Goal: Entertainment & Leisure: Browse casually

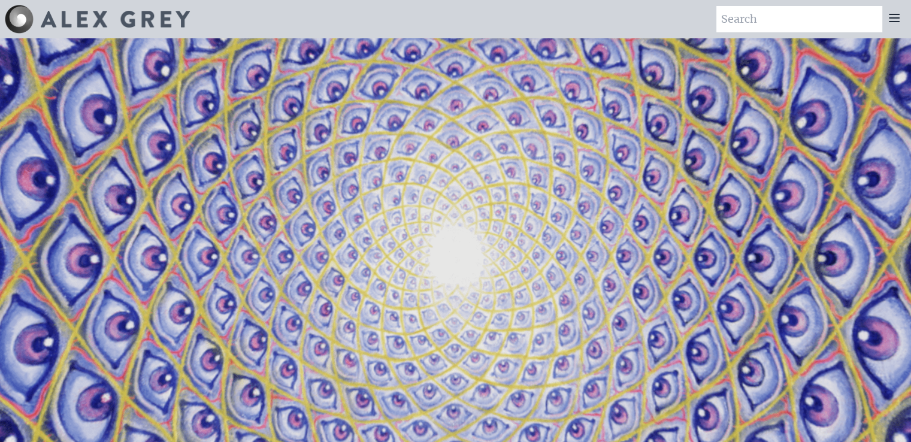
click at [894, 23] on icon at bounding box center [894, 18] width 14 height 14
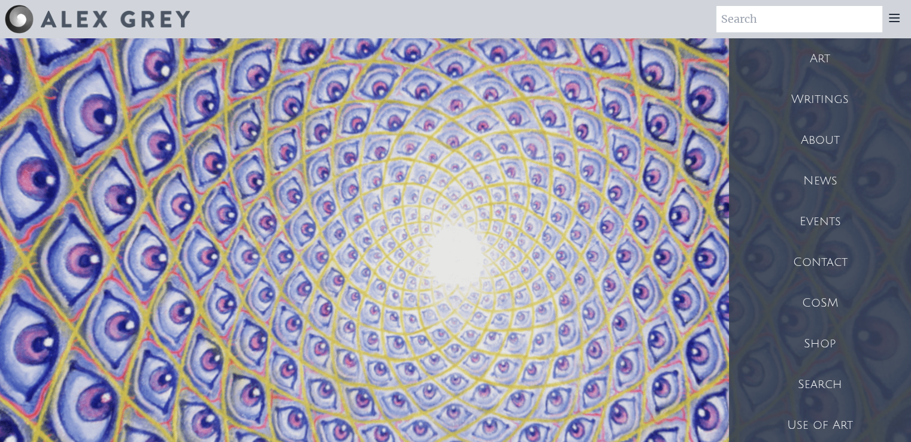
click at [821, 59] on div "Art" at bounding box center [820, 58] width 182 height 41
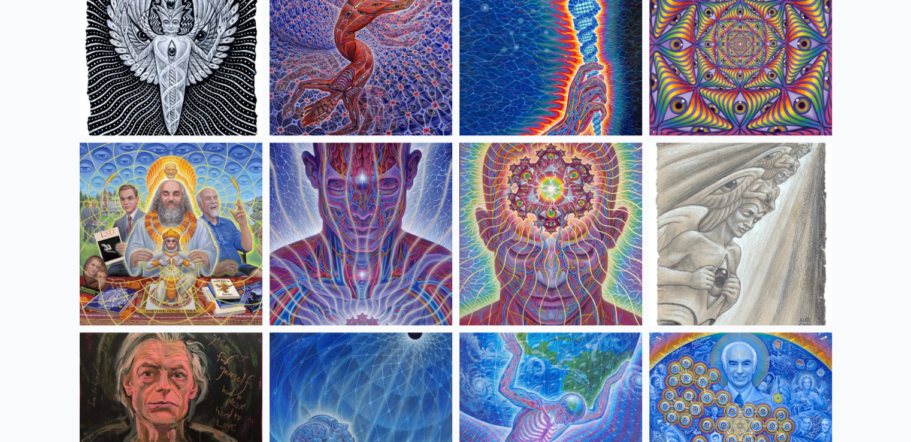
scroll to position [1321, 0]
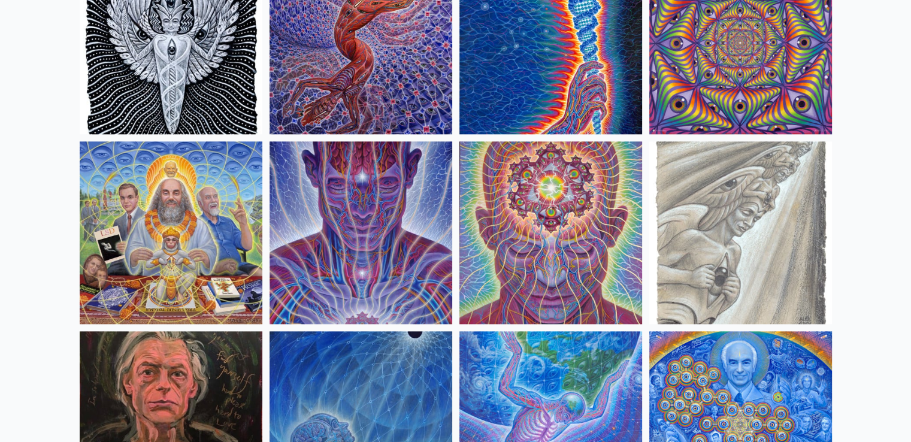
click at [204, 226] on img at bounding box center [171, 232] width 183 height 183
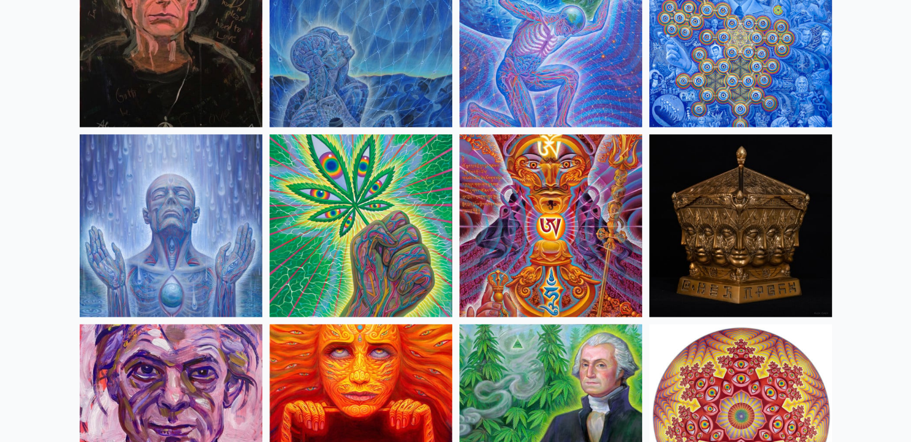
scroll to position [1763, 0]
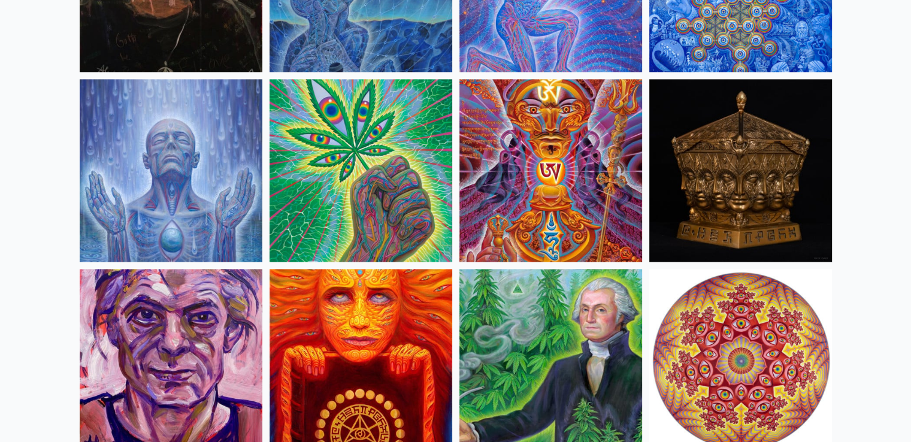
click at [402, 204] on img at bounding box center [360, 170] width 183 height 183
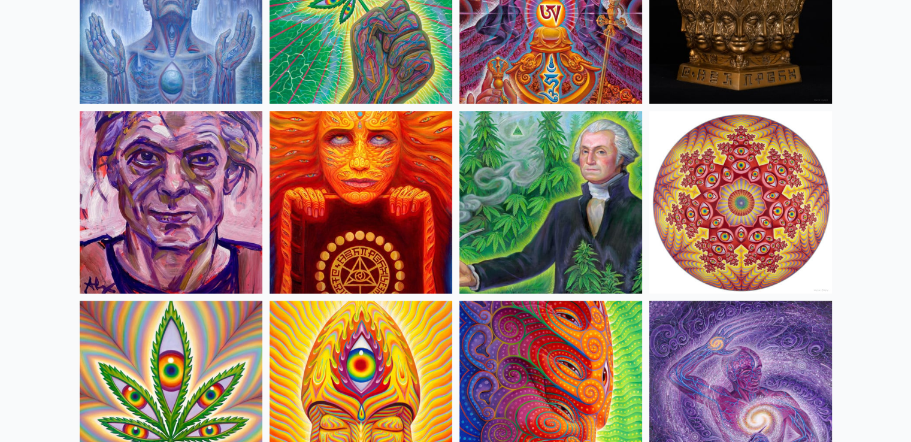
scroll to position [1961, 0]
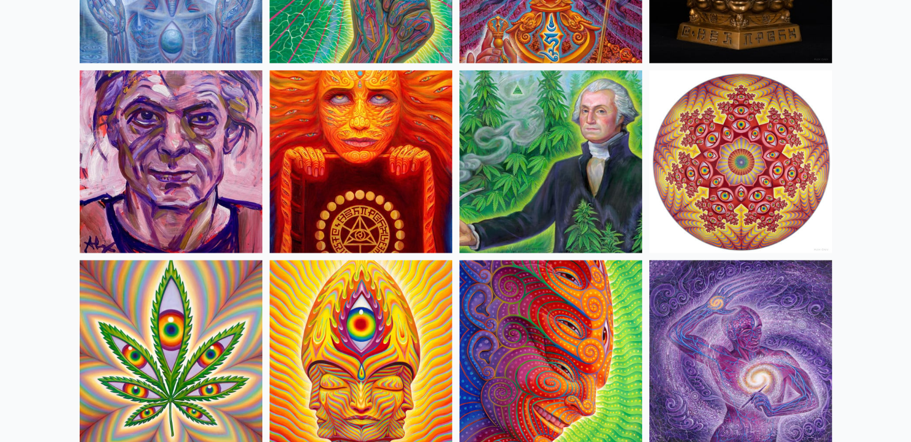
click at [154, 125] on img at bounding box center [171, 161] width 183 height 183
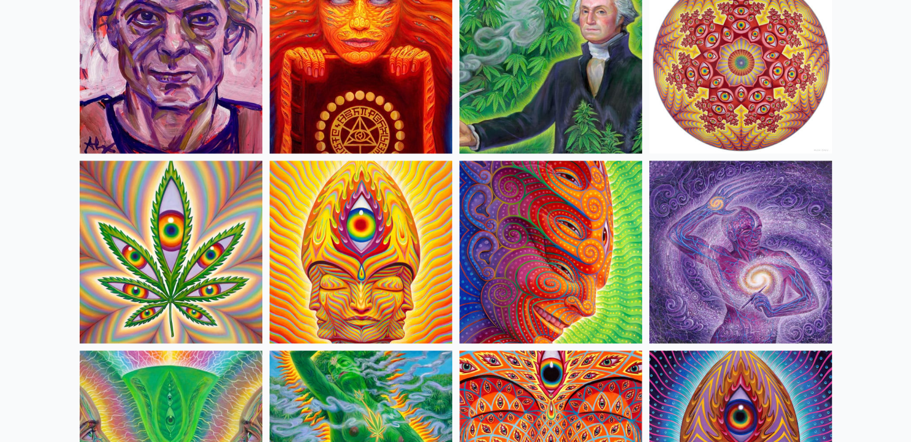
scroll to position [2059, 0]
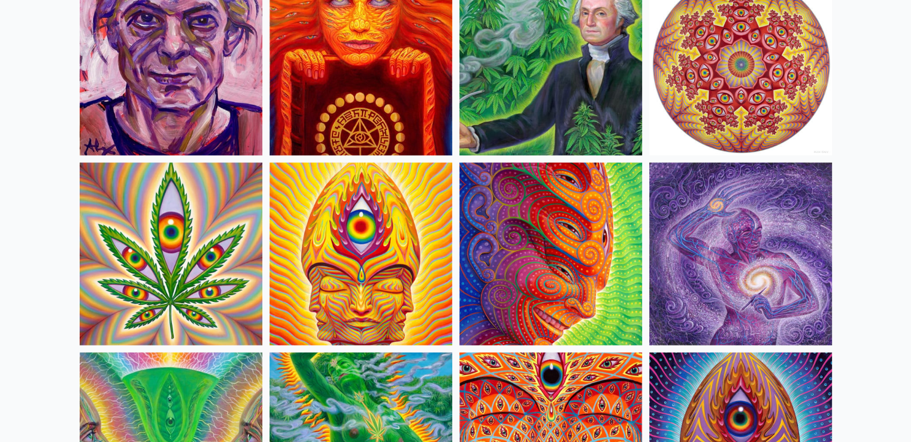
click at [160, 264] on img at bounding box center [171, 253] width 183 height 183
click at [551, 272] on img at bounding box center [550, 253] width 183 height 183
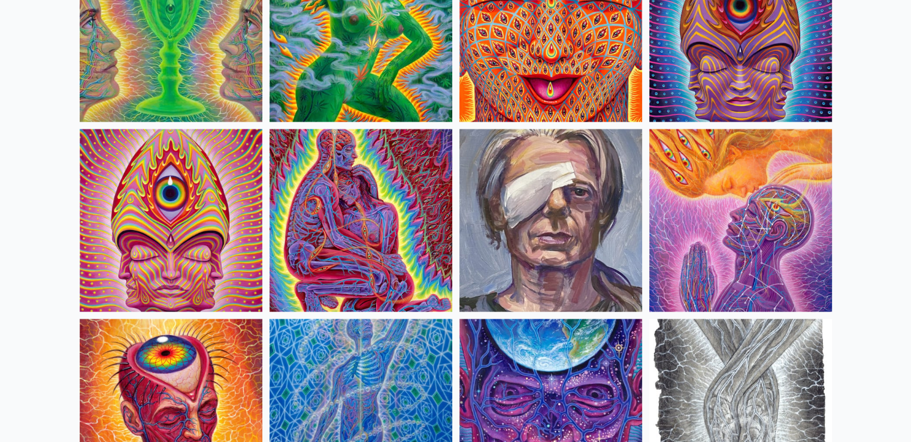
scroll to position [2471, 0]
click at [434, 265] on img at bounding box center [360, 220] width 183 height 183
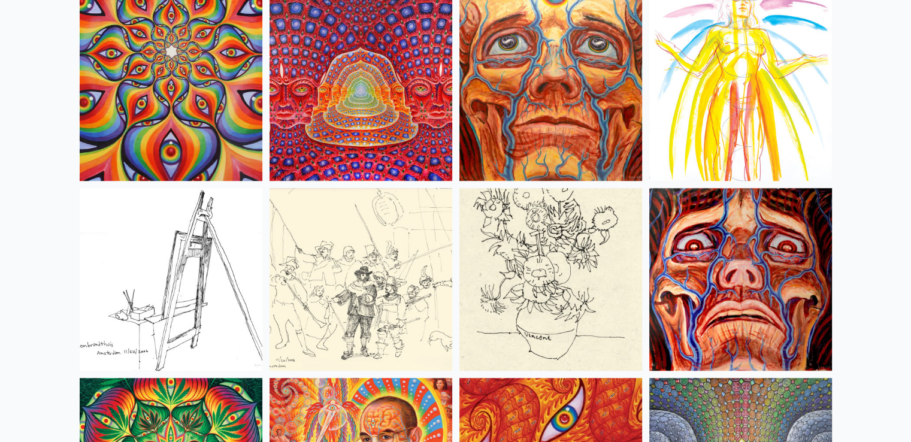
scroll to position [5450, 0]
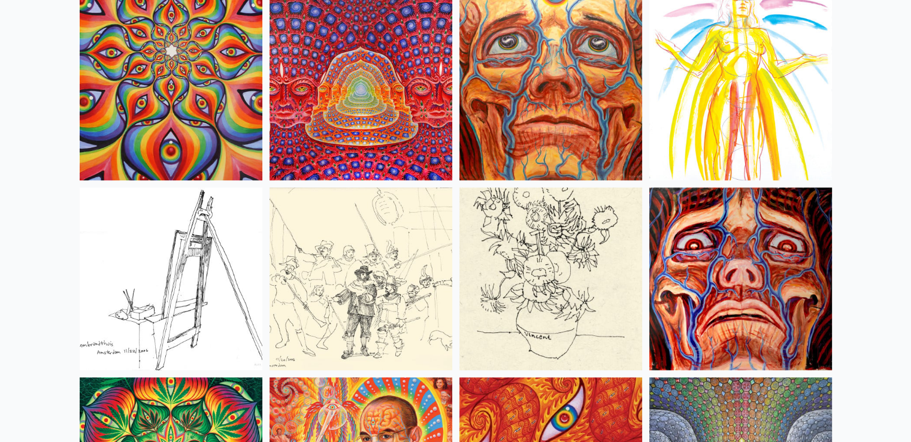
click at [412, 135] on img at bounding box center [360, 89] width 183 height 183
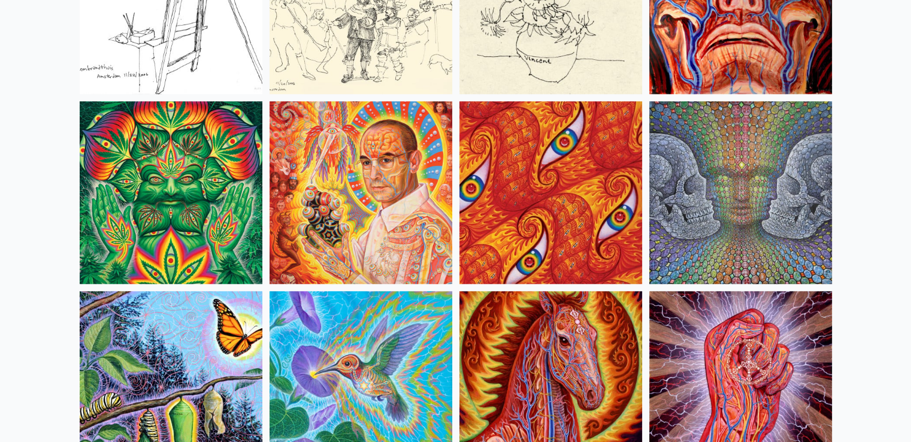
scroll to position [5726, 0]
click at [373, 189] on img at bounding box center [360, 192] width 183 height 183
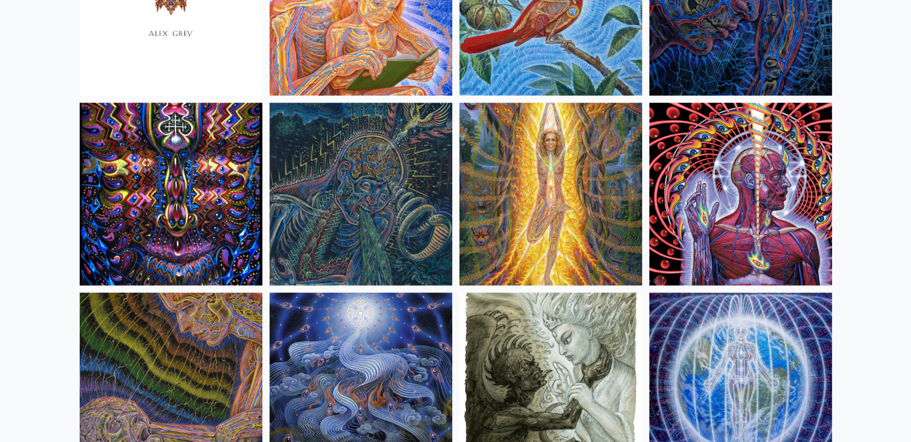
scroll to position [7433, 0]
click at [347, 201] on img at bounding box center [360, 193] width 183 height 183
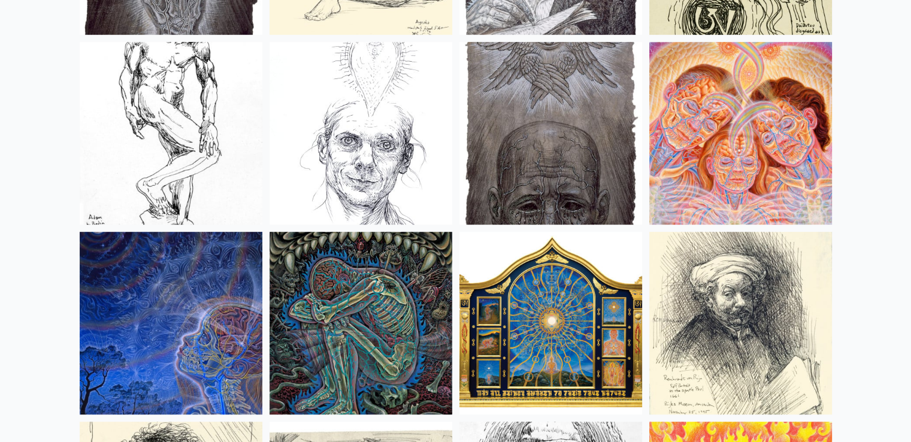
scroll to position [9986, 0]
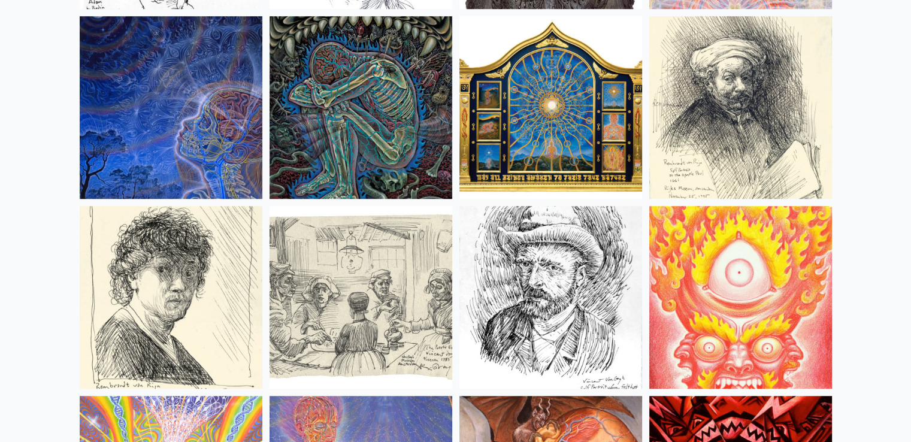
click at [351, 102] on img at bounding box center [360, 107] width 183 height 183
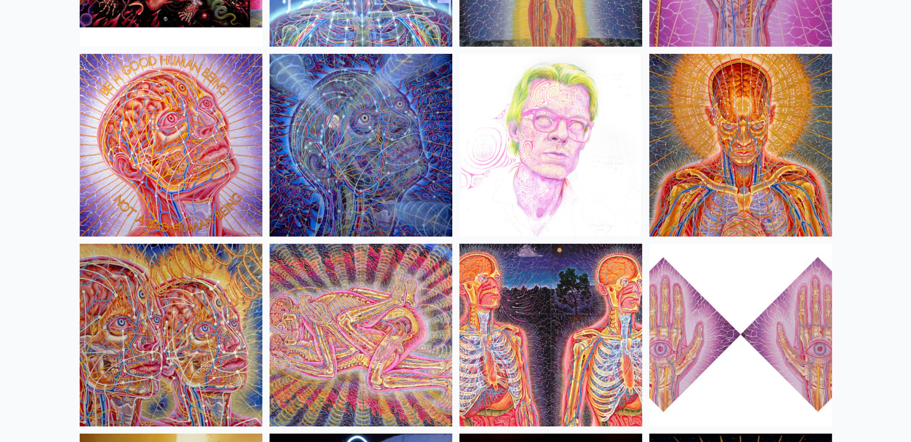
scroll to position [13173, 0]
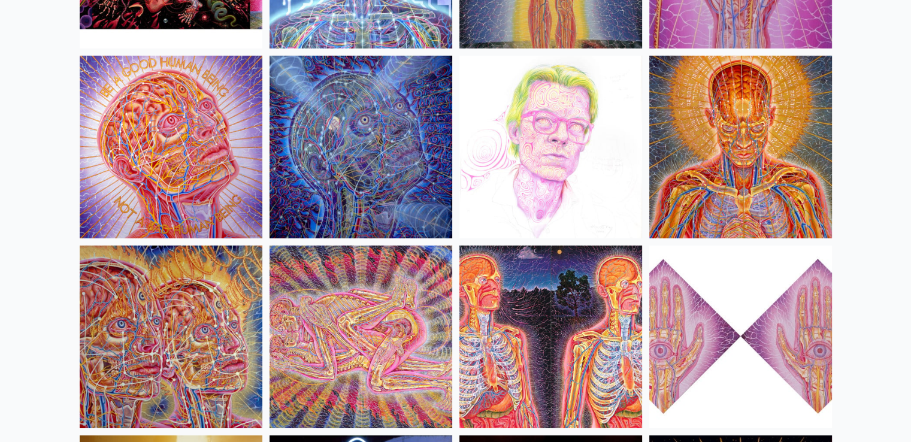
click at [738, 171] on img at bounding box center [740, 147] width 183 height 183
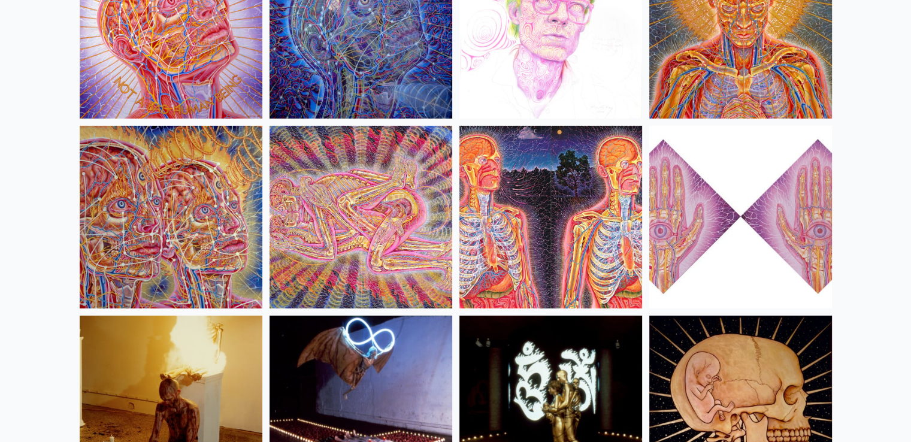
scroll to position [13292, 0]
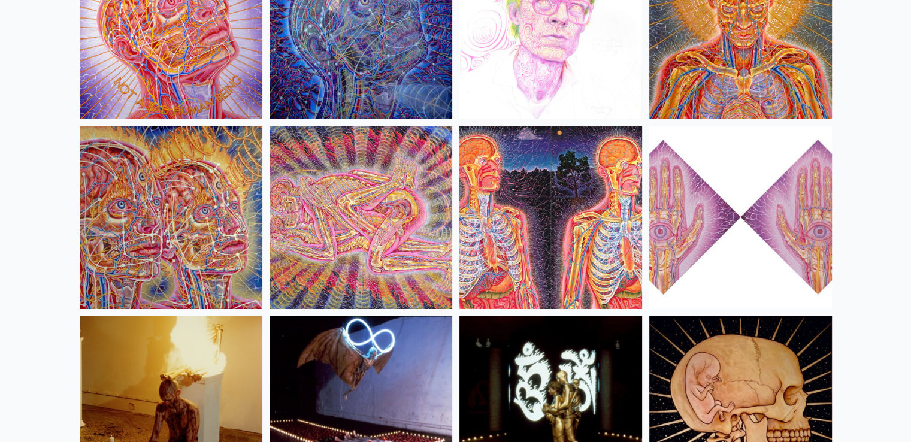
click at [371, 226] on img at bounding box center [360, 217] width 183 height 183
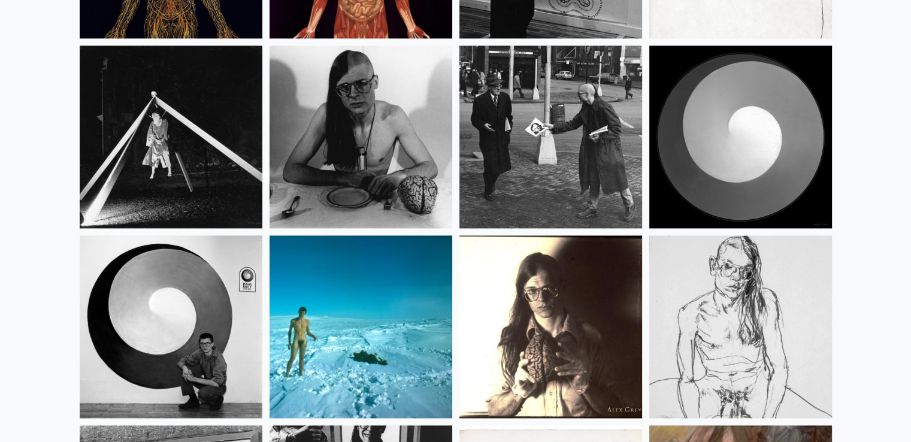
scroll to position [15271, 0]
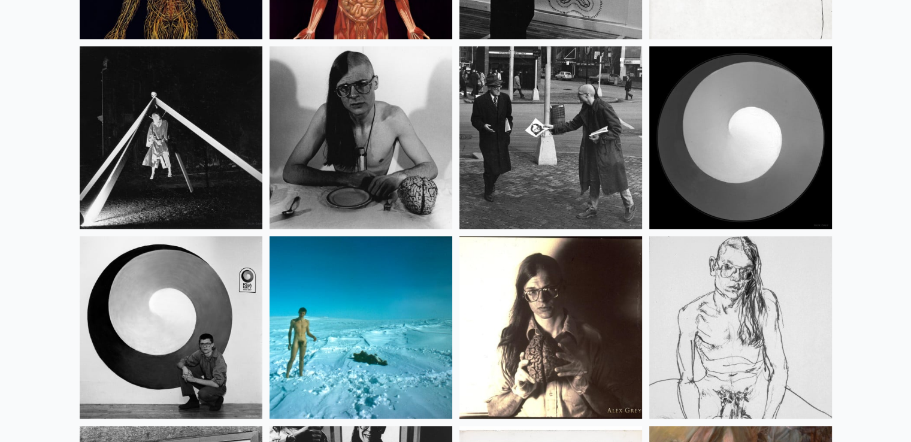
click at [345, 139] on img at bounding box center [360, 137] width 183 height 183
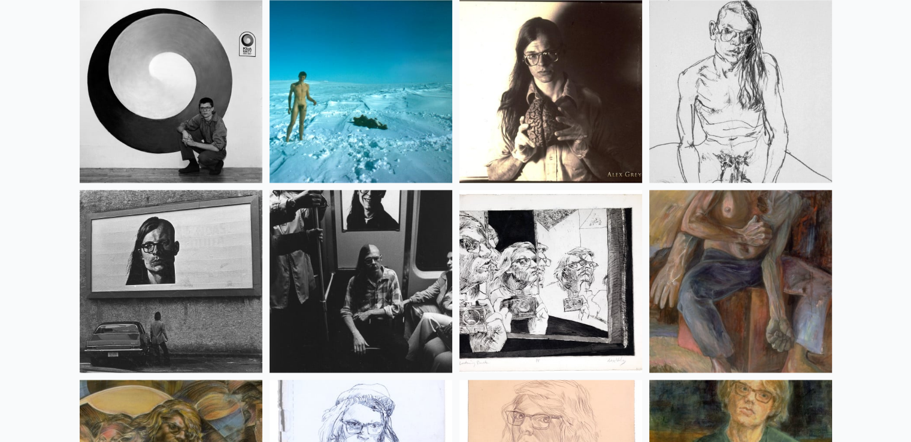
scroll to position [15468, 0]
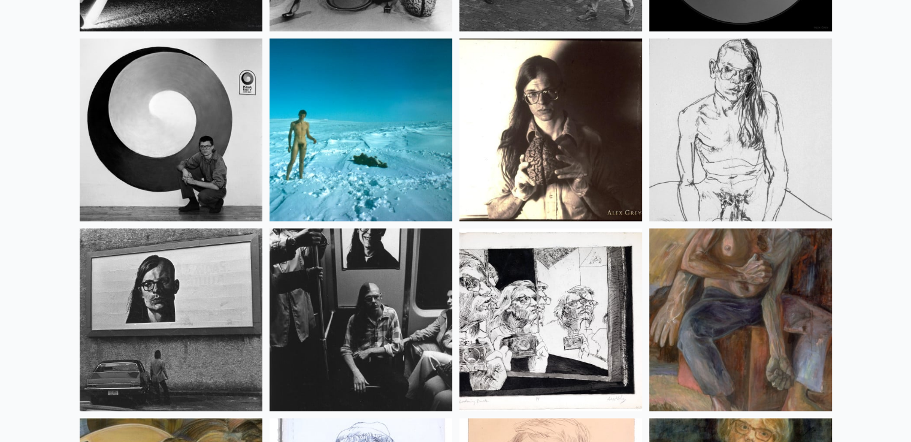
click at [751, 139] on img at bounding box center [740, 129] width 183 height 183
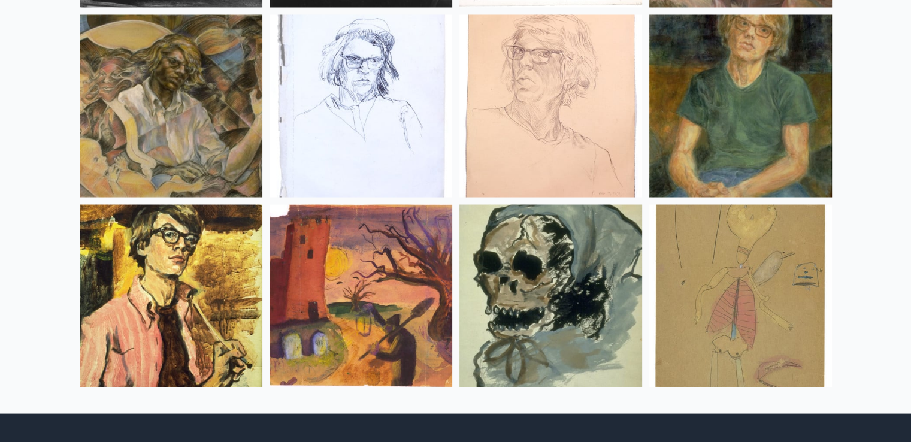
scroll to position [15981, 0]
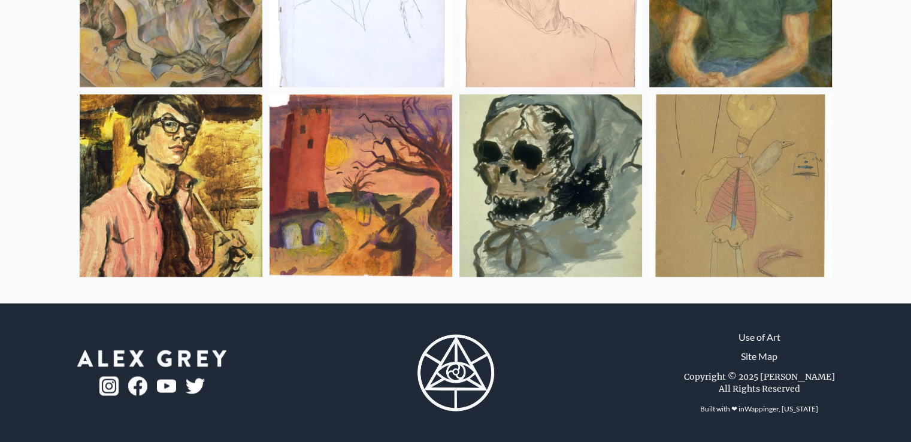
click at [750, 192] on img at bounding box center [740, 186] width 183 height 183
click at [546, 199] on img at bounding box center [550, 186] width 183 height 183
click at [407, 152] on img at bounding box center [360, 186] width 183 height 183
click at [157, 154] on img at bounding box center [171, 186] width 183 height 183
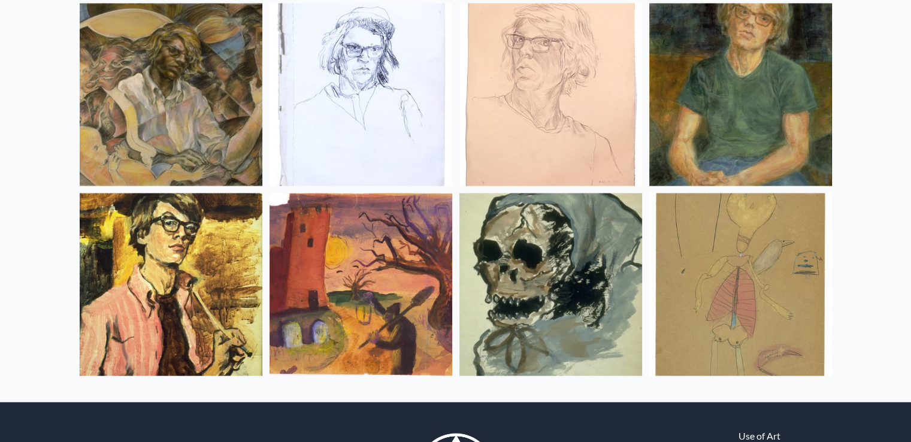
scroll to position [15818, 0]
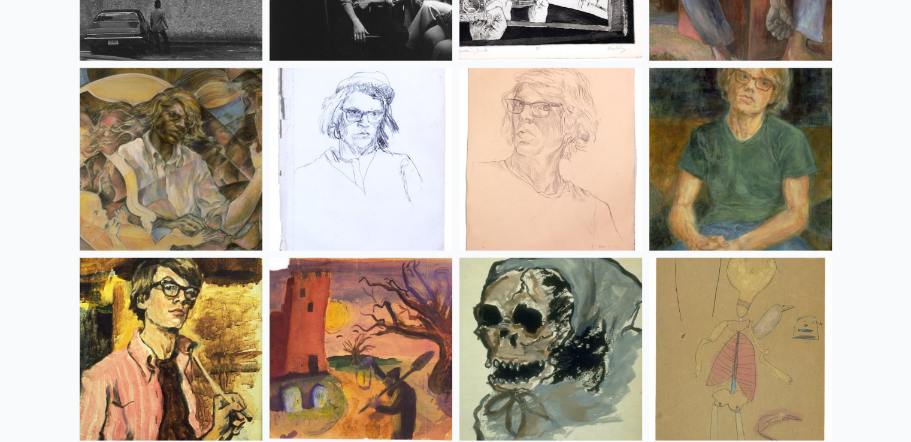
click at [714, 180] on img at bounding box center [740, 159] width 183 height 183
click at [627, 149] on img at bounding box center [550, 159] width 183 height 183
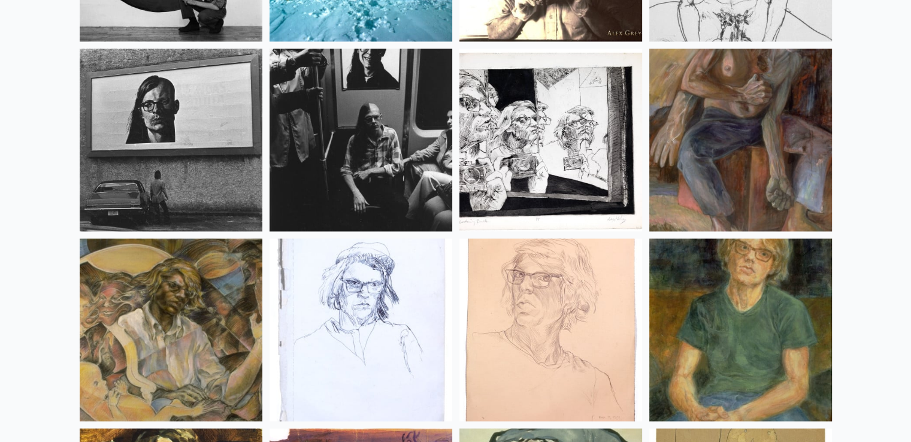
scroll to position [15651, 0]
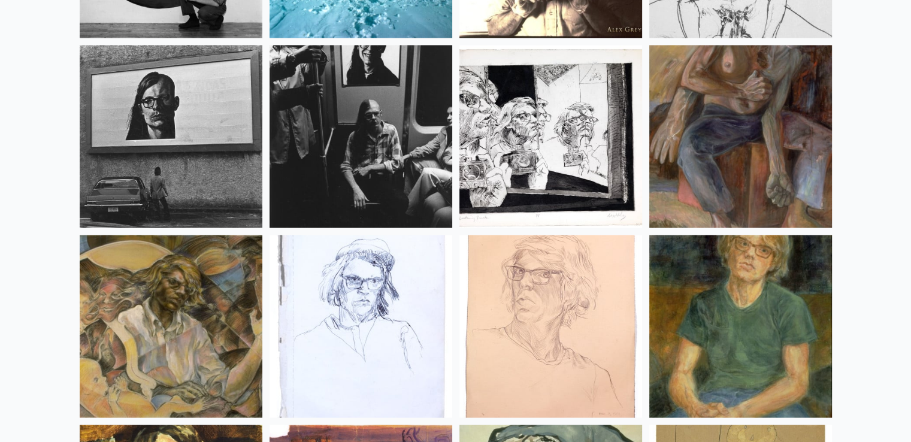
drag, startPoint x: 365, startPoint y: 156, endPoint x: 728, endPoint y: 153, distance: 363.4
click at [728, 153] on img at bounding box center [740, 136] width 183 height 183
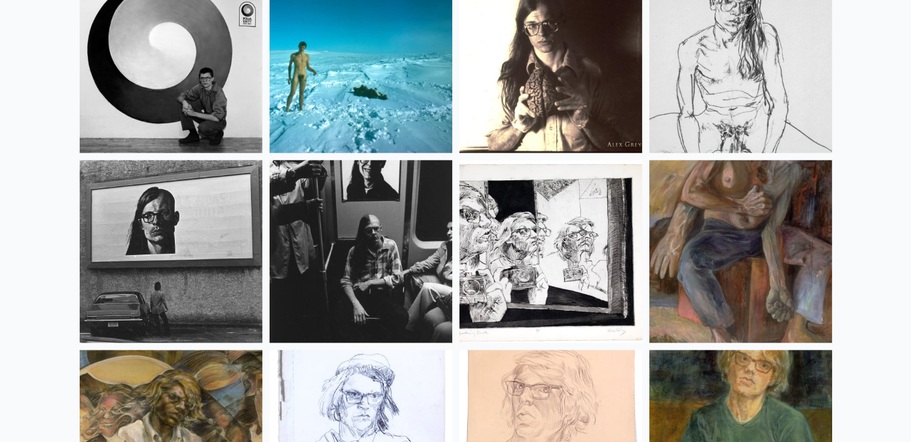
scroll to position [15407, 0]
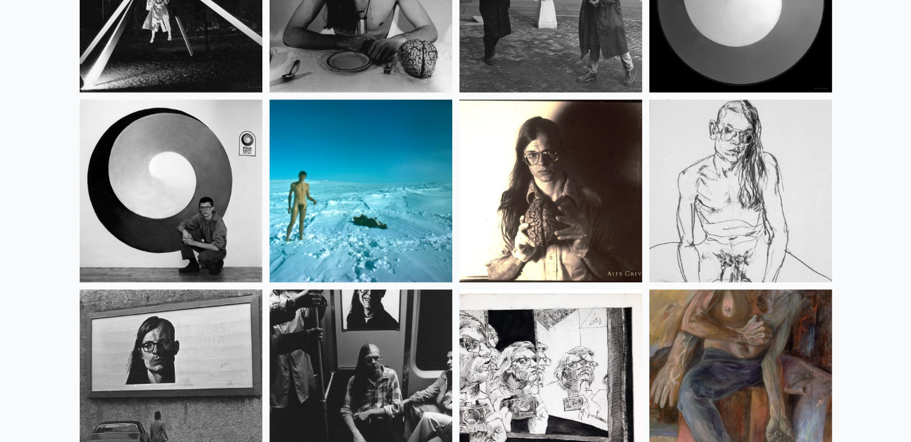
click at [344, 186] on img at bounding box center [360, 190] width 183 height 183
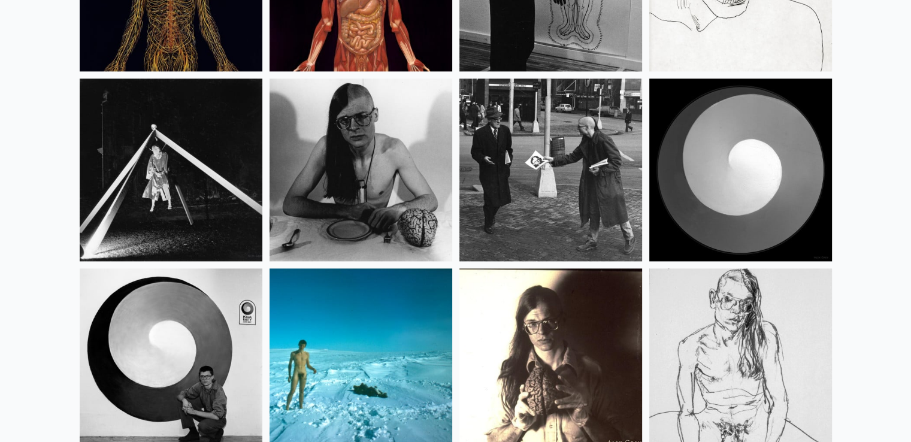
scroll to position [15238, 0]
click at [156, 368] on img at bounding box center [171, 359] width 183 height 183
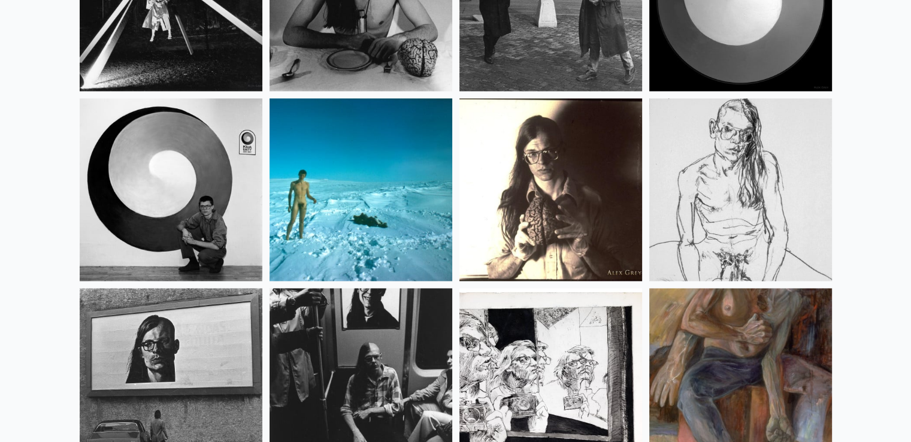
scroll to position [15394, 0]
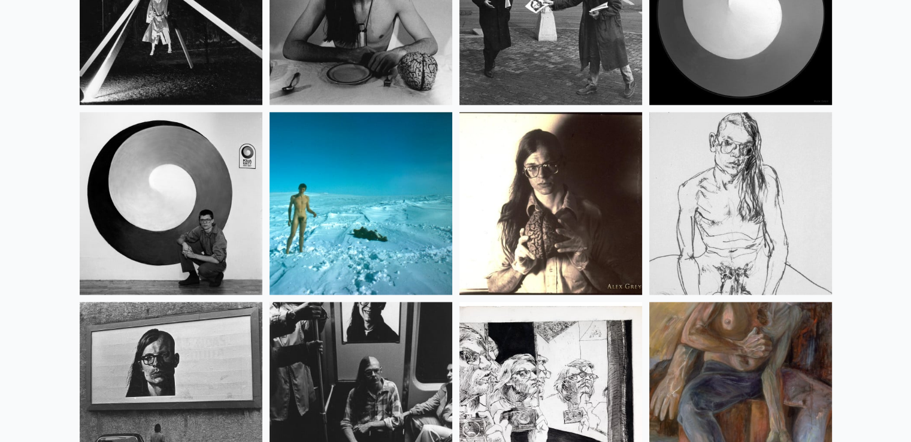
click at [380, 227] on img at bounding box center [360, 203] width 183 height 183
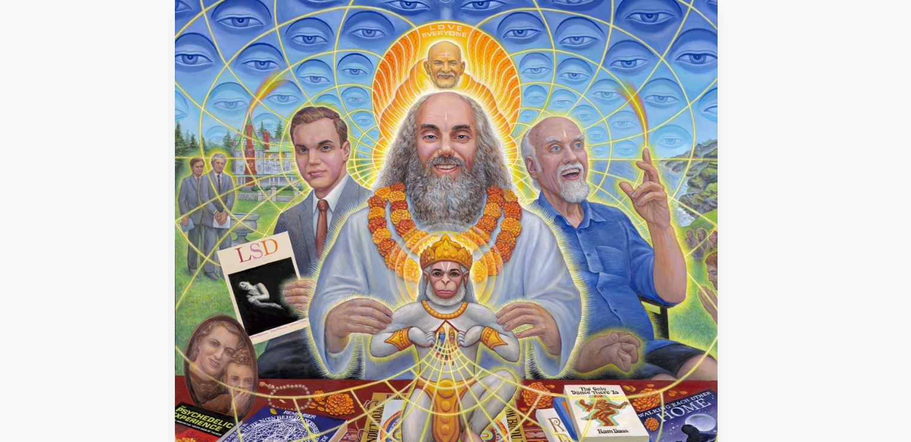
scroll to position [125, 0]
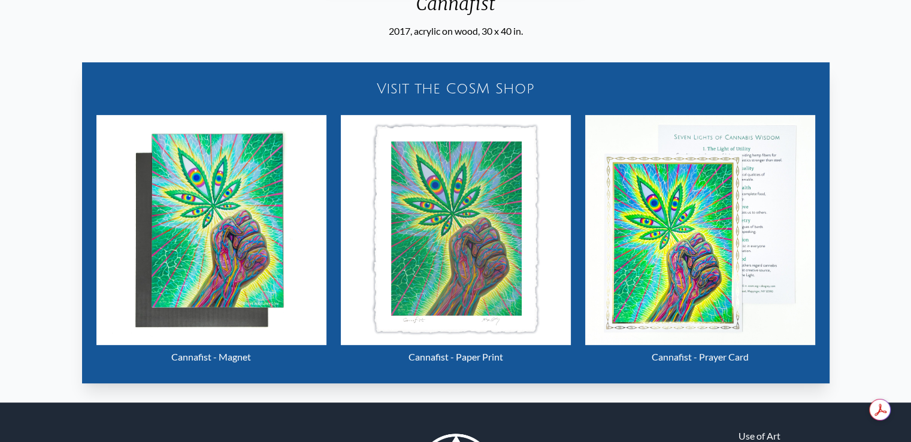
scroll to position [490, 0]
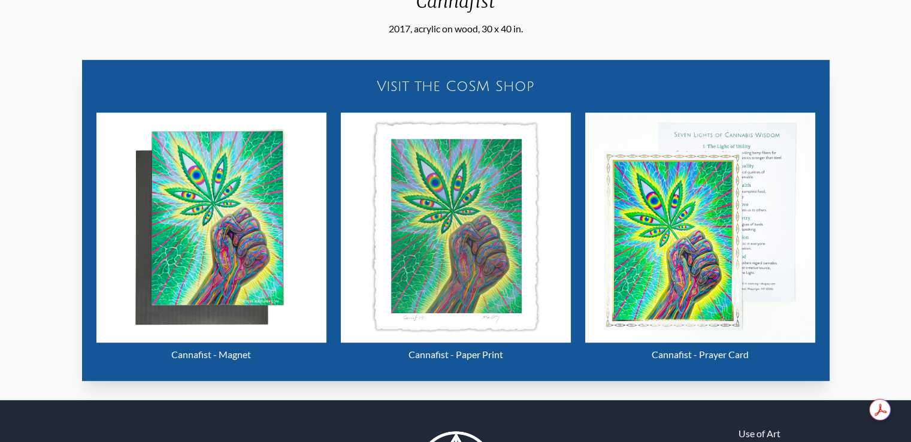
click at [764, 229] on img "27 / 31" at bounding box center [700, 228] width 230 height 230
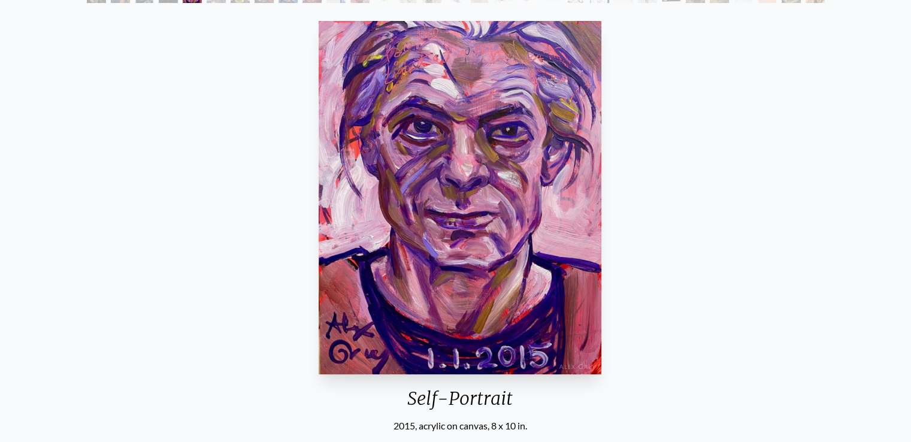
scroll to position [91, 0]
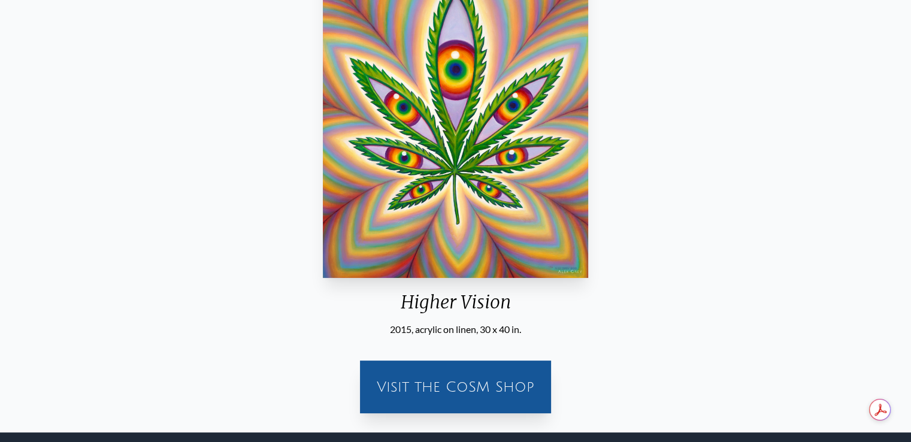
scroll to position [189, 0]
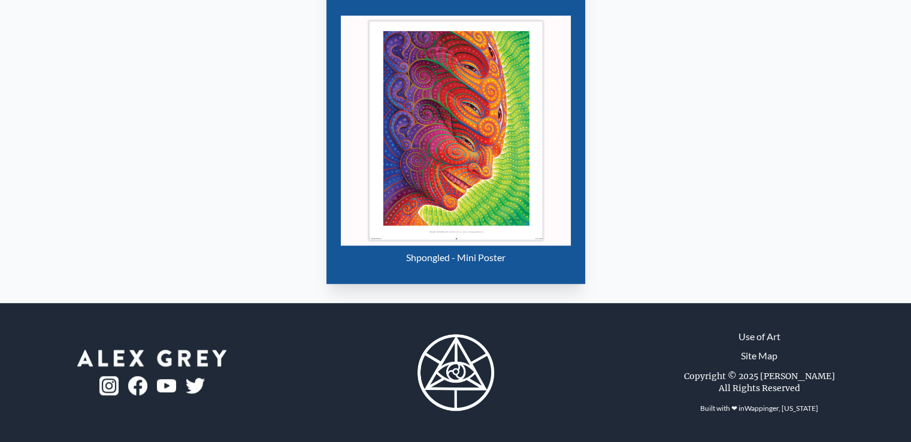
scroll to position [586, 0]
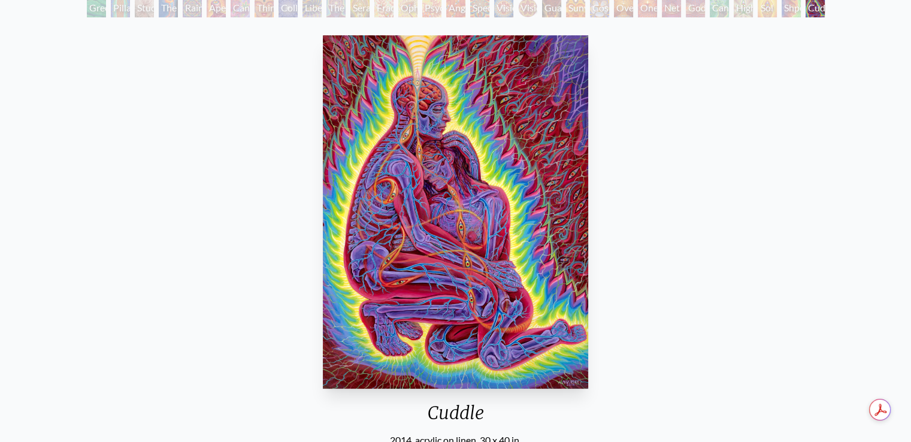
scroll to position [79, 0]
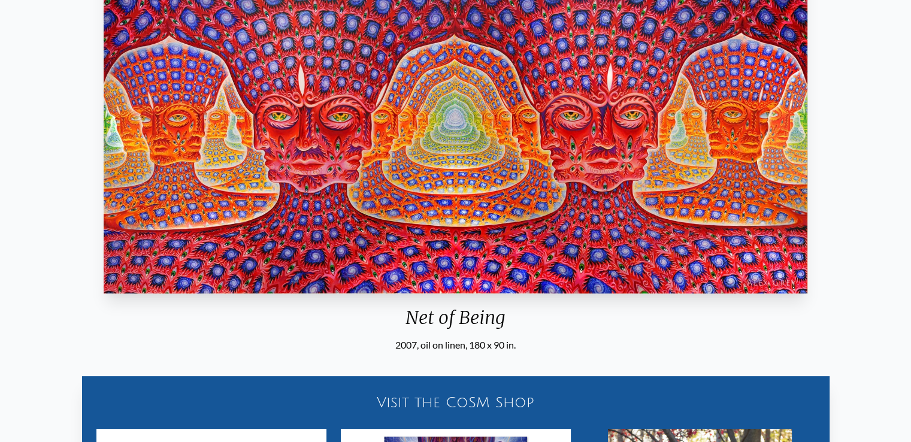
scroll to position [172, 0]
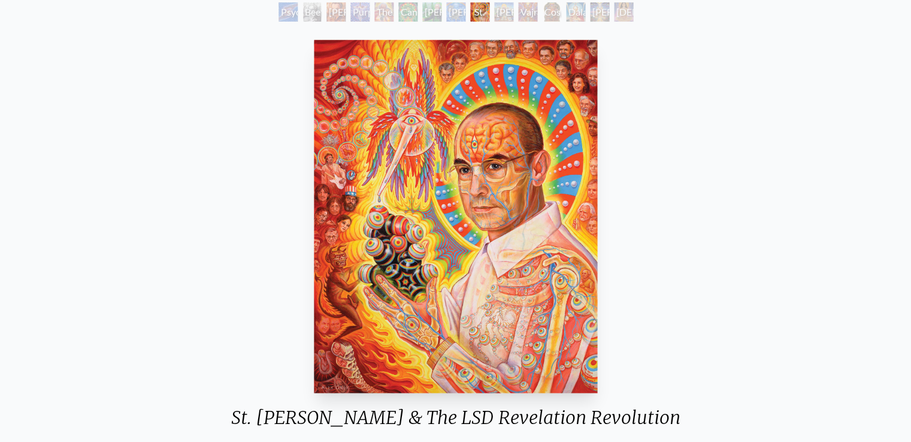
scroll to position [74, 0]
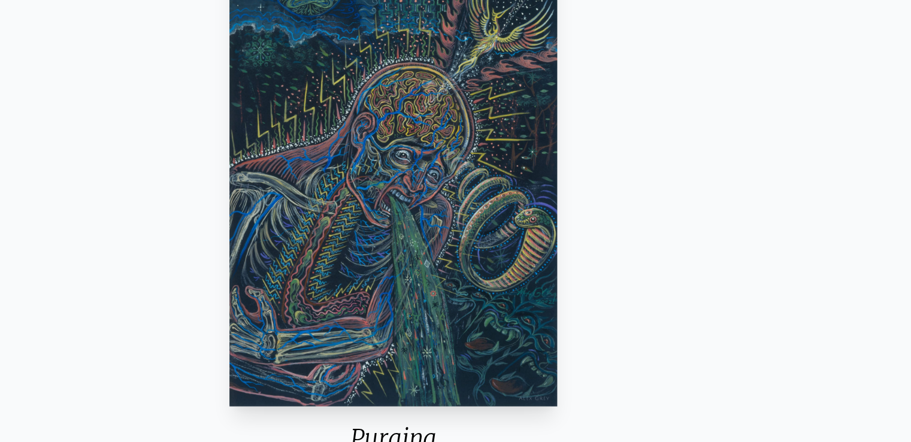
scroll to position [101, 0]
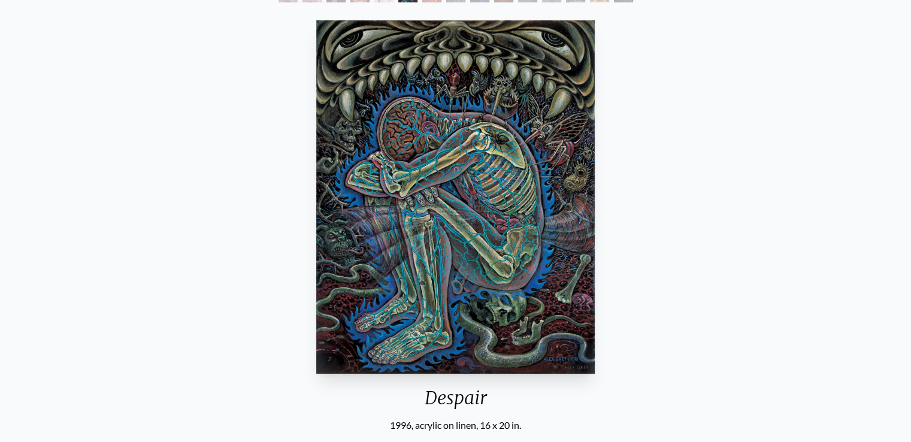
scroll to position [93, 0]
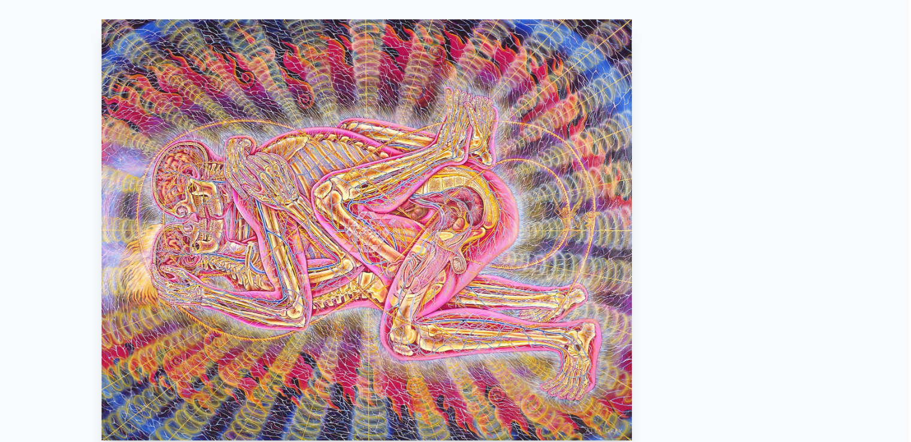
scroll to position [166, 0]
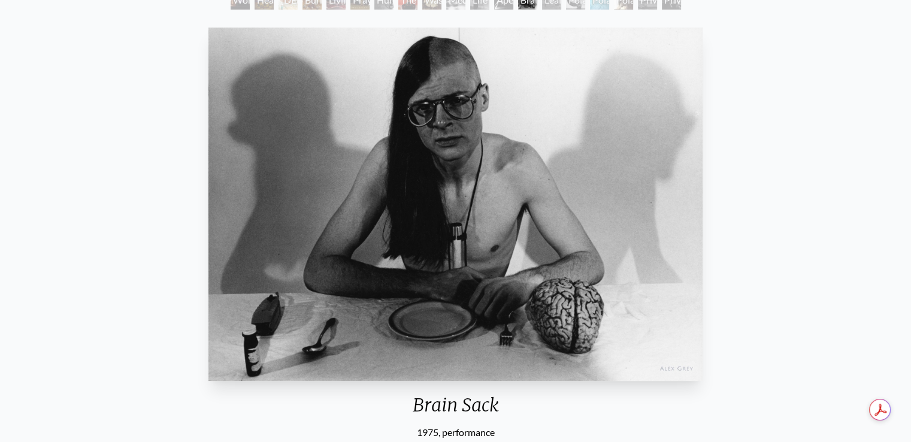
scroll to position [67, 0]
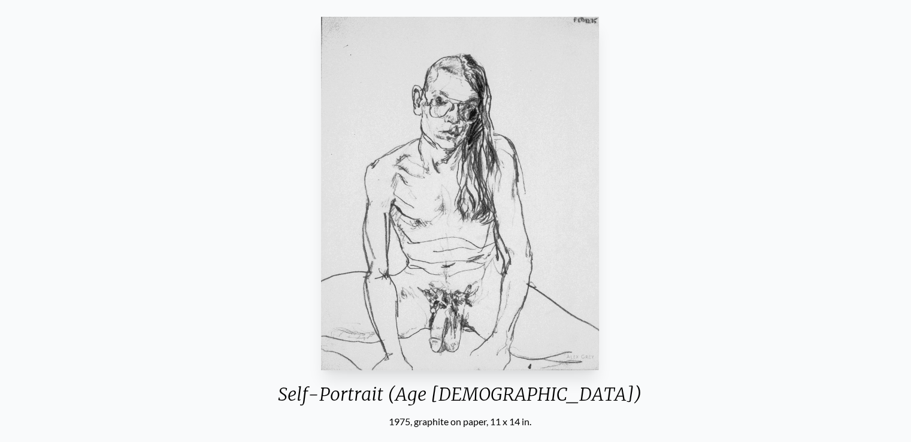
scroll to position [126, 0]
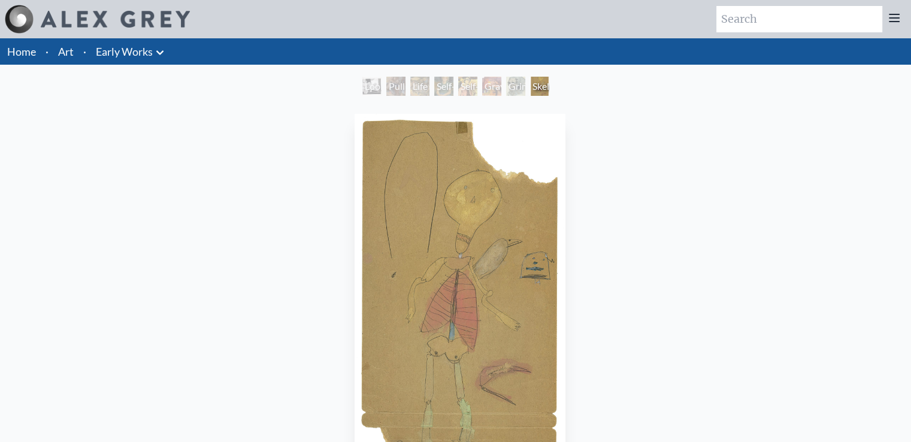
scroll to position [165, 0]
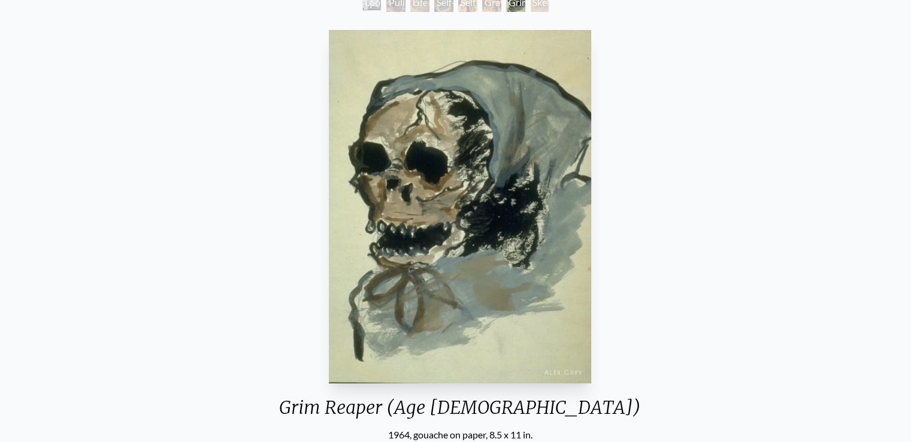
scroll to position [83, 0]
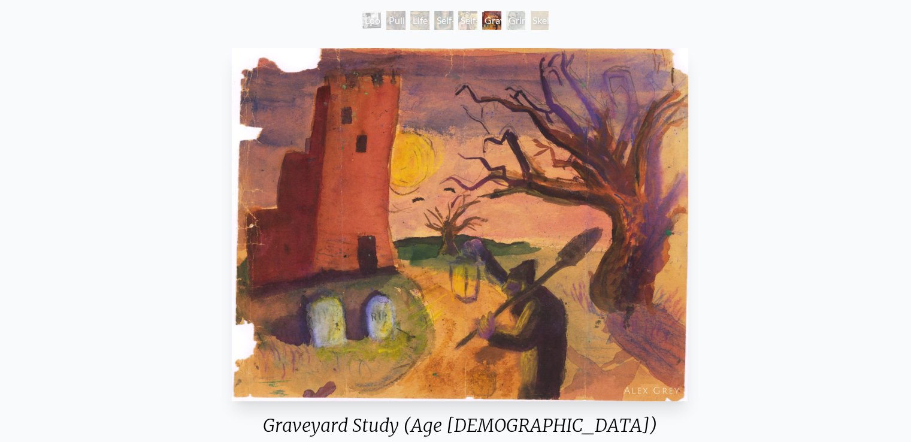
scroll to position [65, 0]
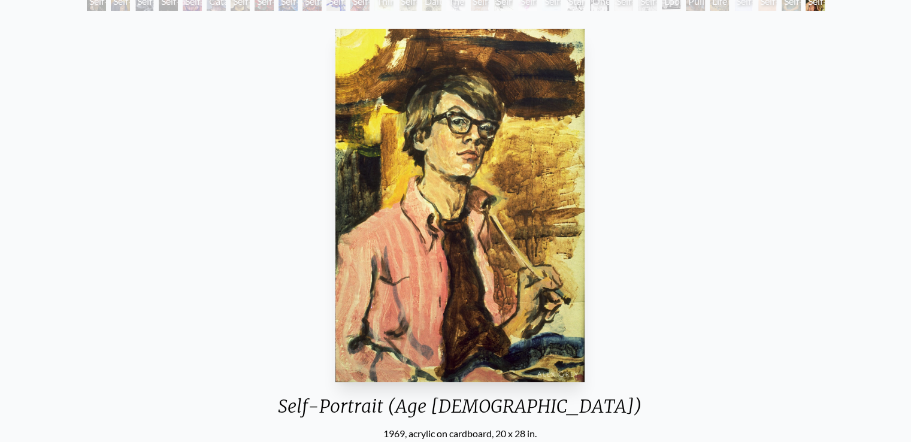
scroll to position [105, 0]
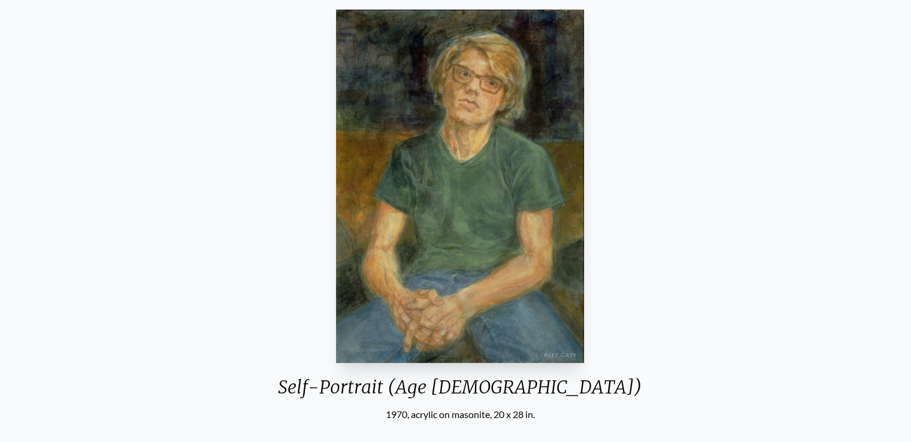
scroll to position [116, 0]
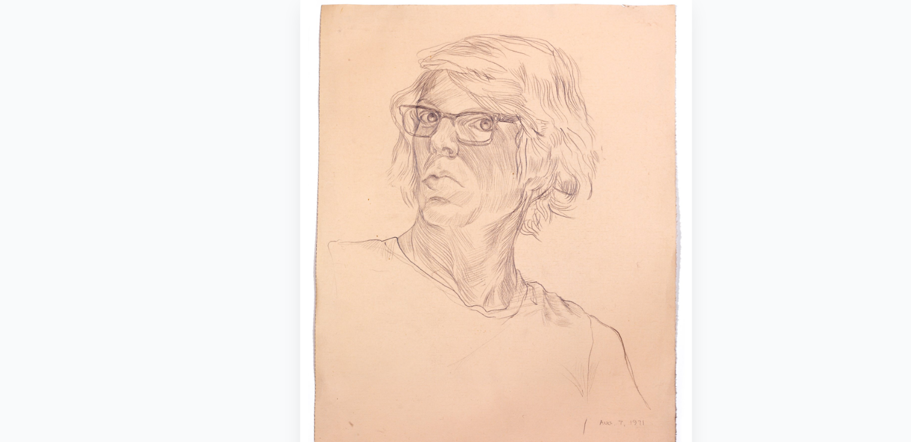
scroll to position [120, 0]
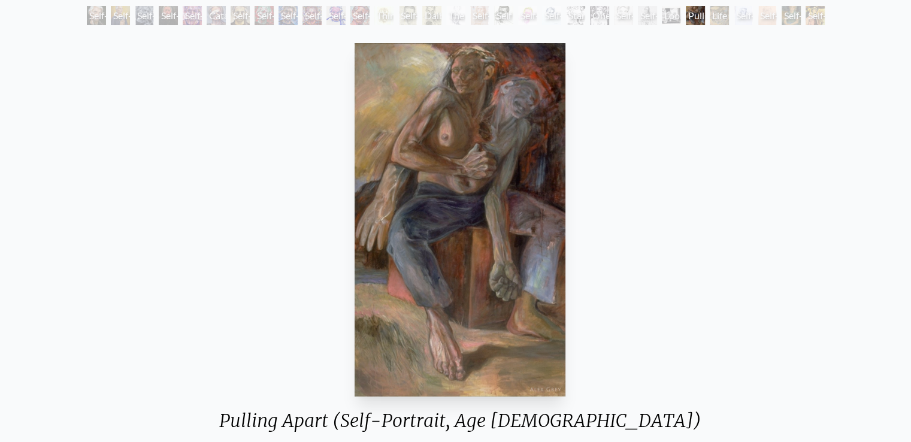
scroll to position [69, 0]
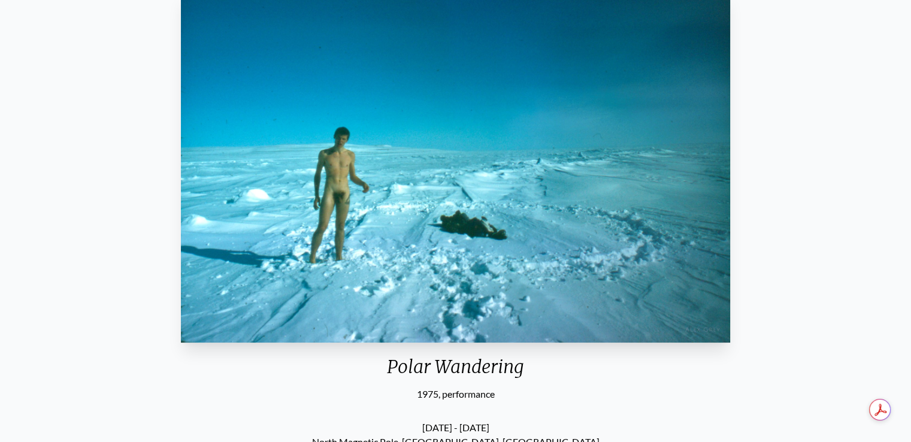
scroll to position [122, 0]
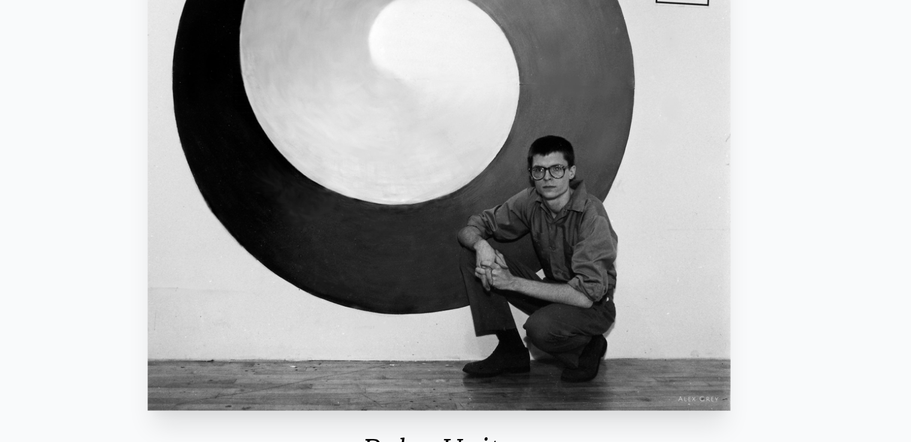
scroll to position [184, 0]
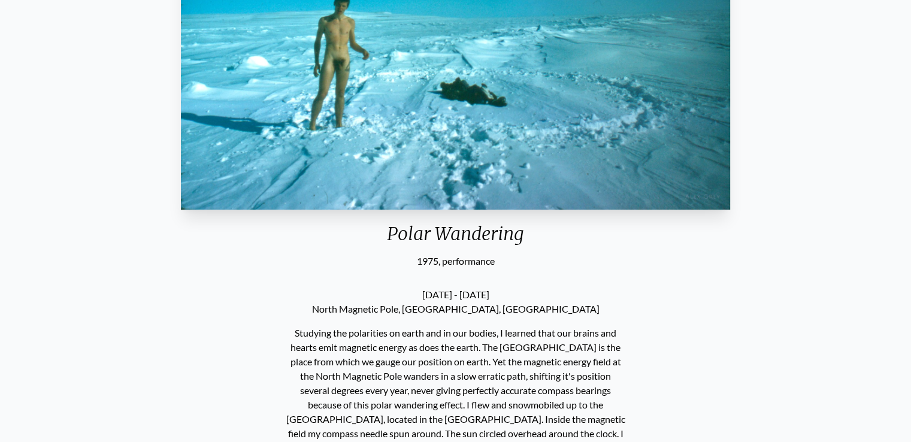
scroll to position [256, 0]
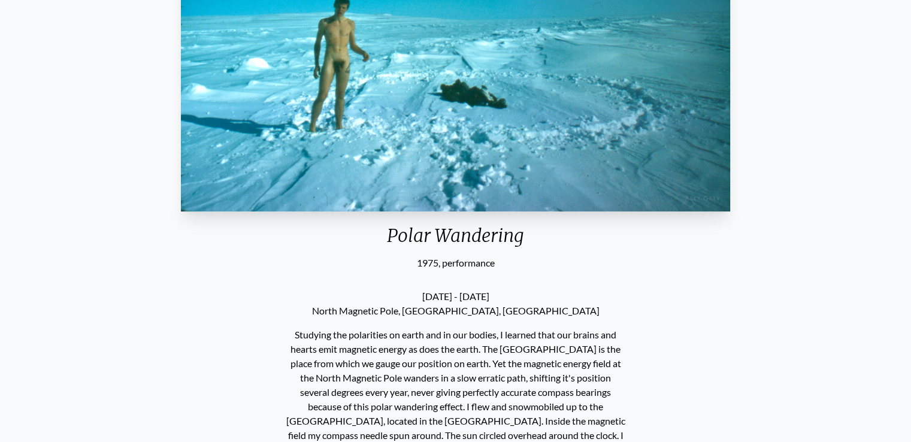
click at [780, 234] on div "Polar Wandering 1975, performance May 20 - 25, 1975 North Magnetic Pole, Resolu…" at bounding box center [455, 222] width 891 height 738
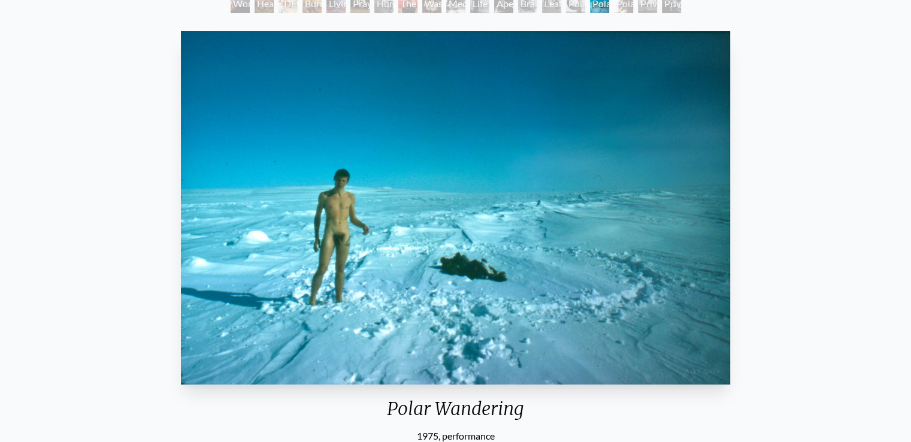
scroll to position [81, 0]
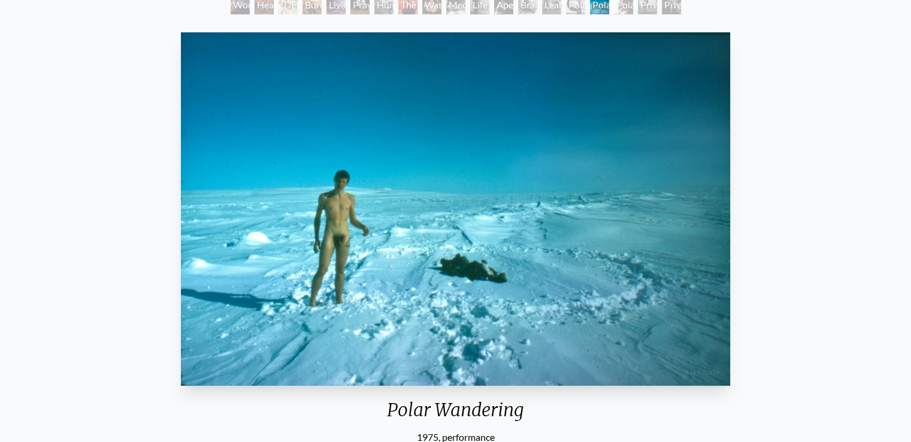
click at [192, 233] on img "16 / 19" at bounding box center [455, 208] width 548 height 353
click at [116, 206] on div "Polar Wandering 1975, performance May 20 - 25, 1975 North Magnetic Pole, Resolu…" at bounding box center [455, 397] width 891 height 738
click at [129, 94] on div "Polar Wandering 1975, performance May 20 - 25, 1975 North Magnetic Pole, Resolu…" at bounding box center [455, 397] width 891 height 738
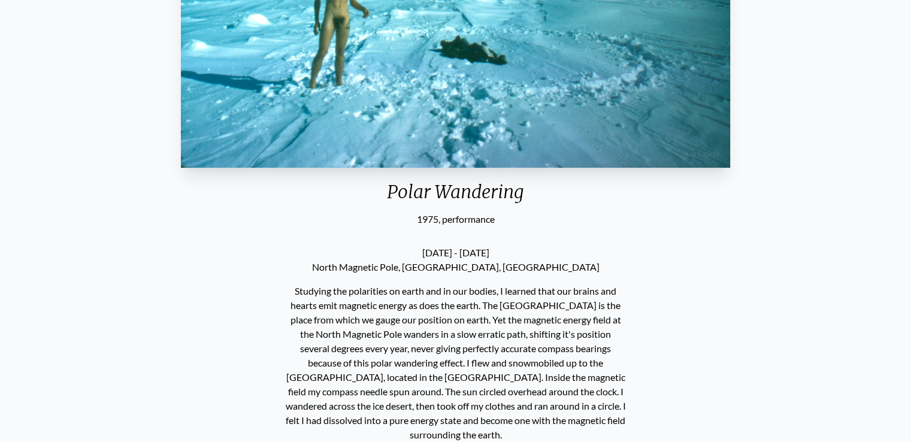
scroll to position [306, 0]
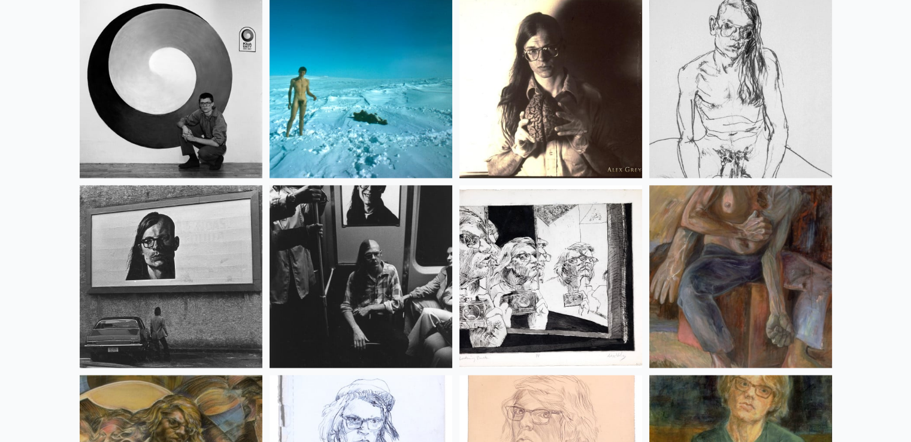
scroll to position [15533, 0]
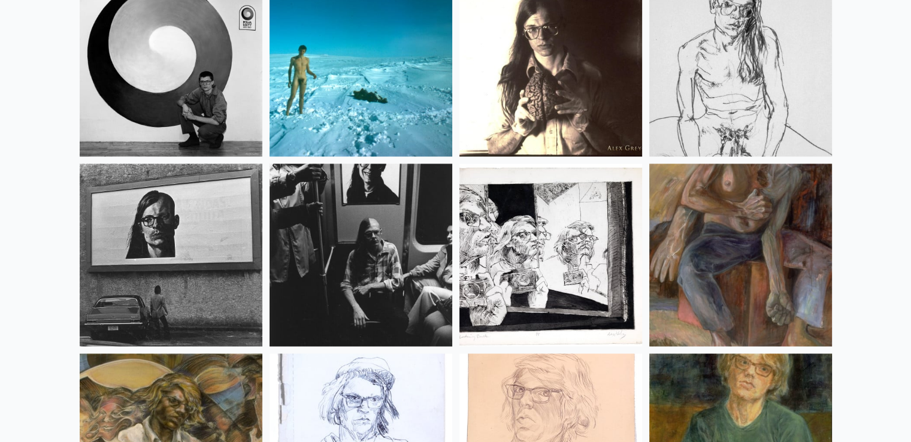
click at [378, 279] on img at bounding box center [360, 254] width 183 height 183
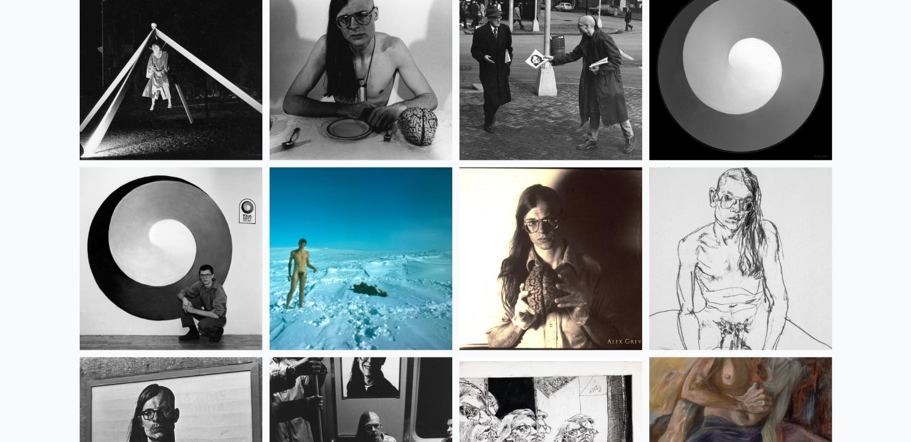
scroll to position [15339, 0]
click at [201, 251] on img at bounding box center [171, 259] width 183 height 183
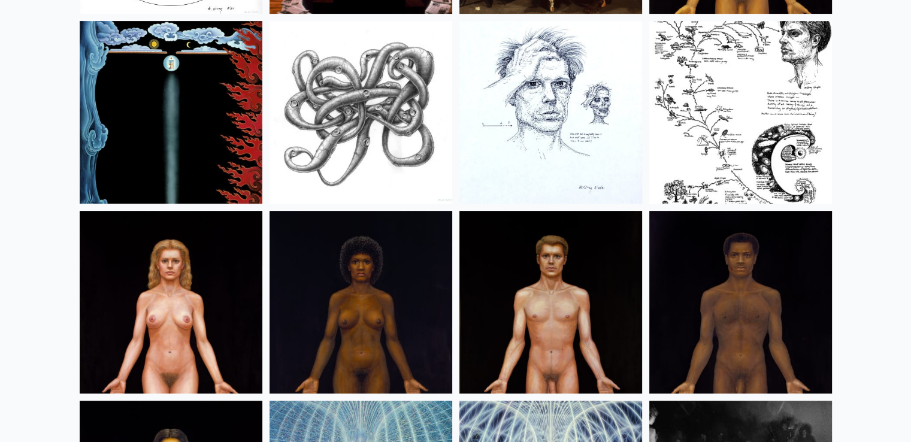
scroll to position [14156, 0]
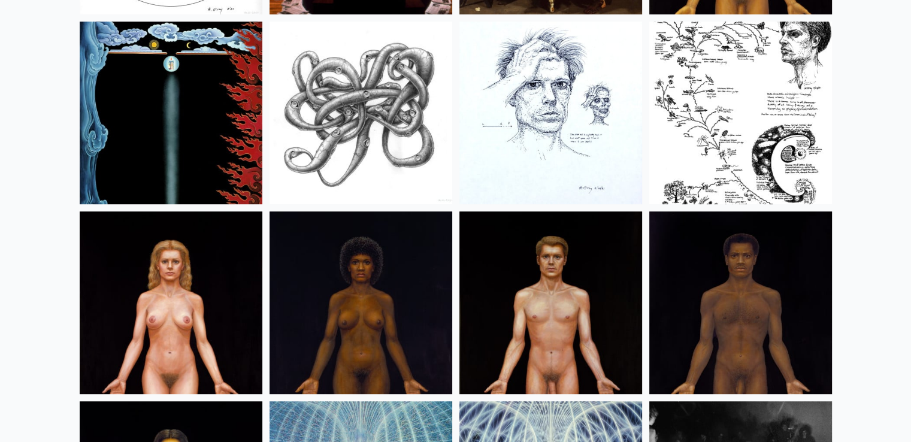
click at [535, 308] on img at bounding box center [550, 302] width 183 height 183
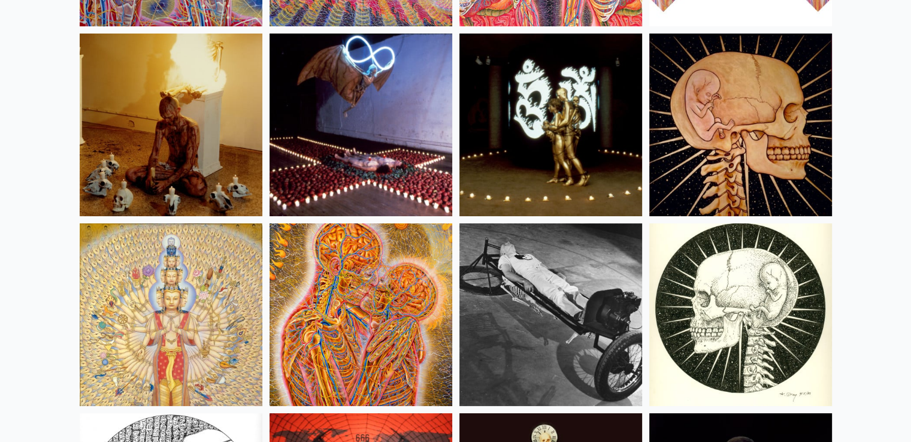
scroll to position [13641, 0]
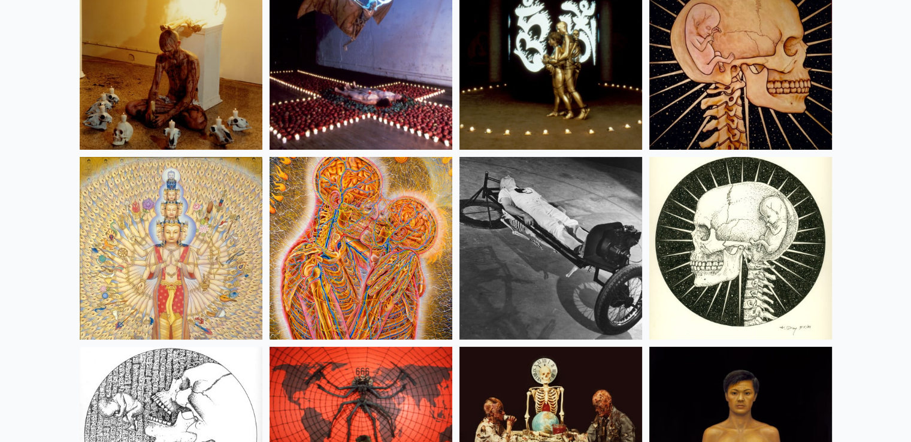
click at [354, 280] on img at bounding box center [360, 248] width 183 height 183
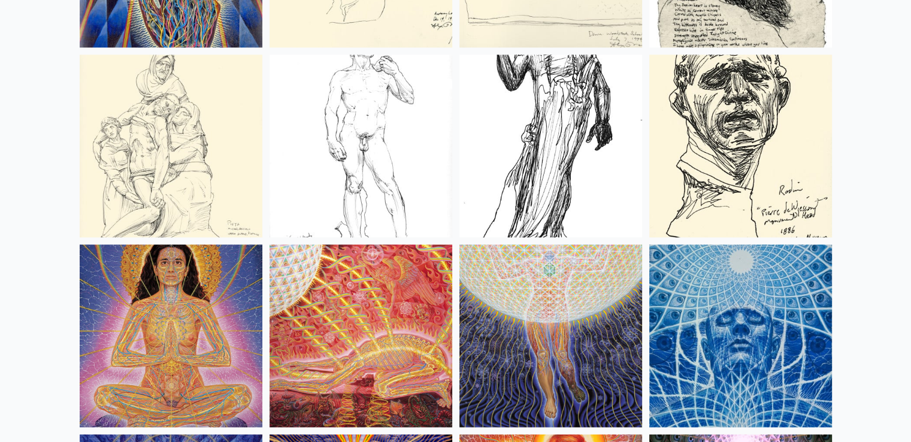
scroll to position [10896, 0]
click at [385, 313] on img at bounding box center [360, 336] width 183 height 183
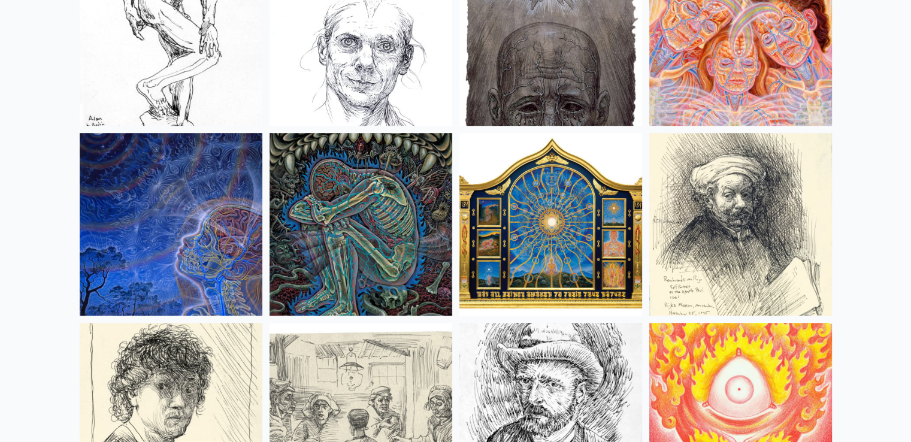
scroll to position [9868, 0]
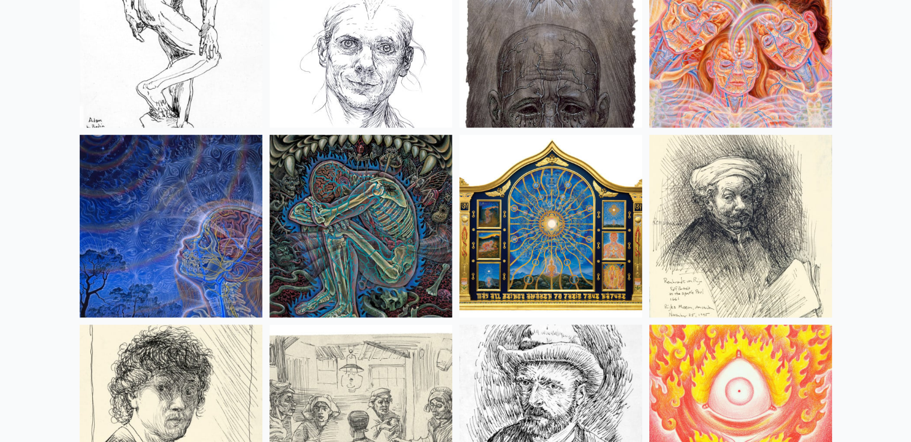
click at [376, 220] on img at bounding box center [360, 226] width 183 height 183
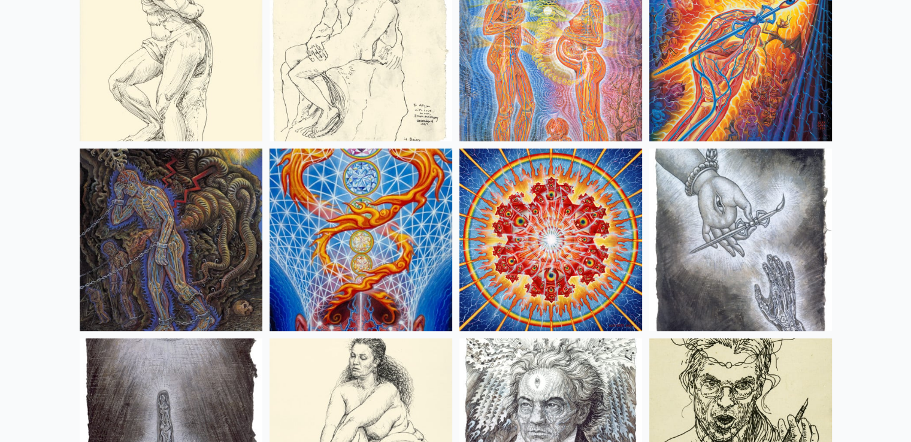
scroll to position [9488, 0]
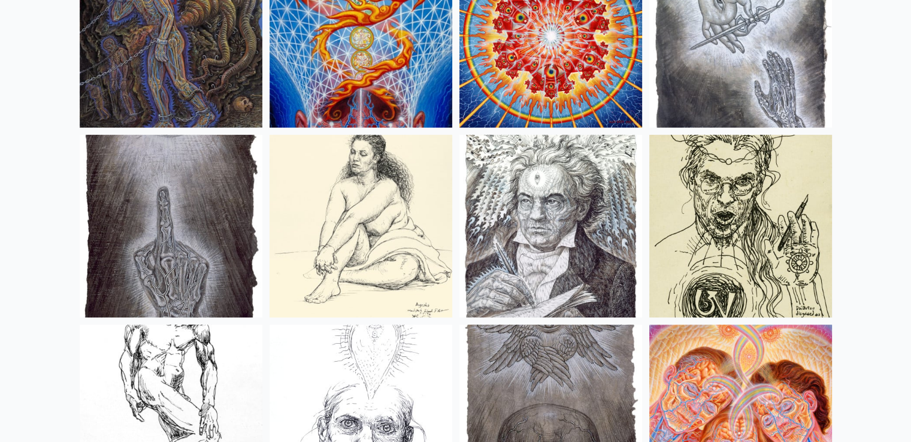
click at [574, 225] on img at bounding box center [550, 226] width 183 height 183
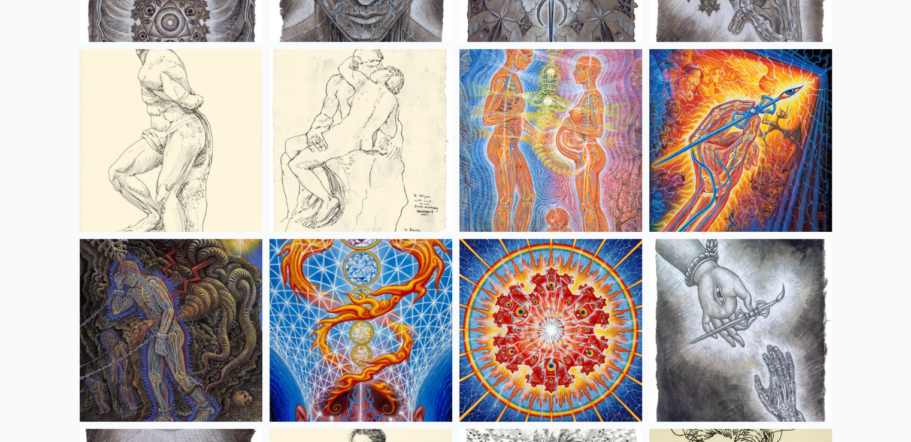
scroll to position [9194, 0]
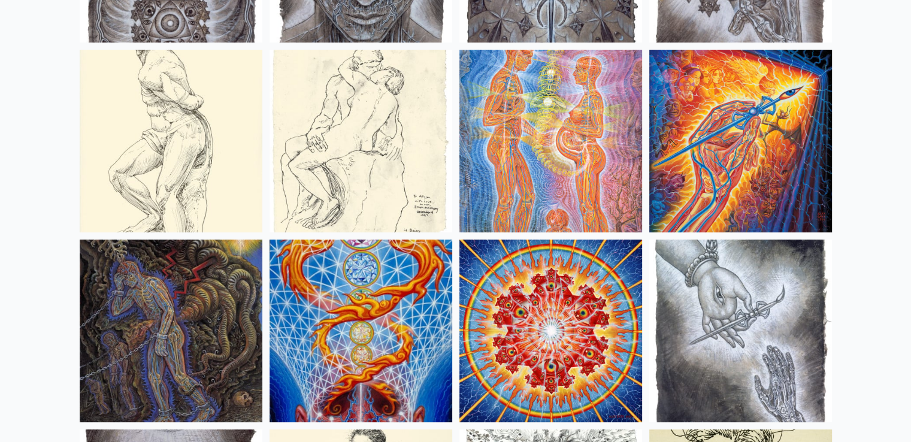
click at [181, 335] on img at bounding box center [171, 330] width 183 height 183
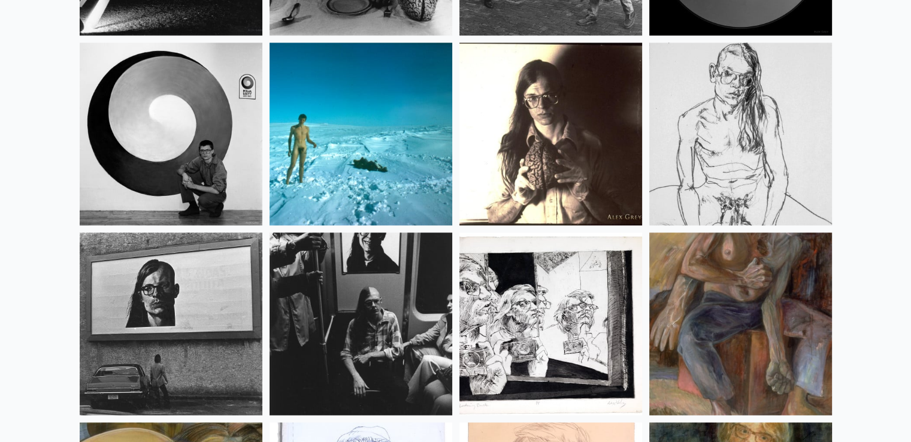
scroll to position [15462, 0]
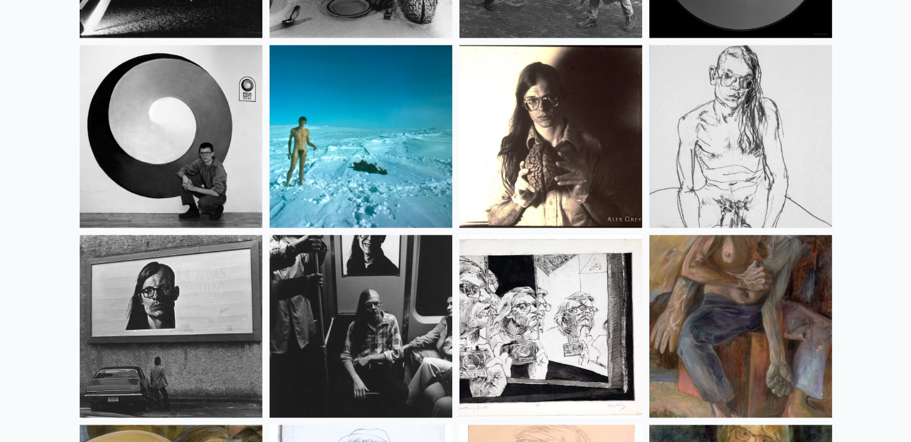
click at [362, 121] on img at bounding box center [360, 136] width 183 height 183
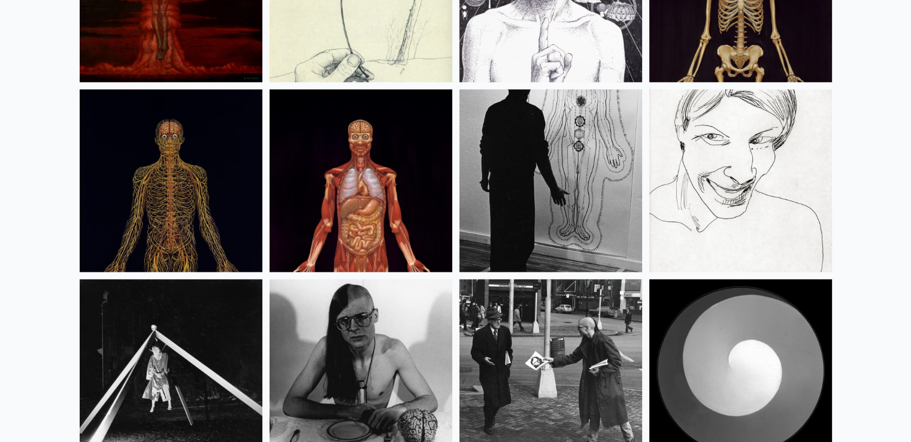
scroll to position [15115, 0]
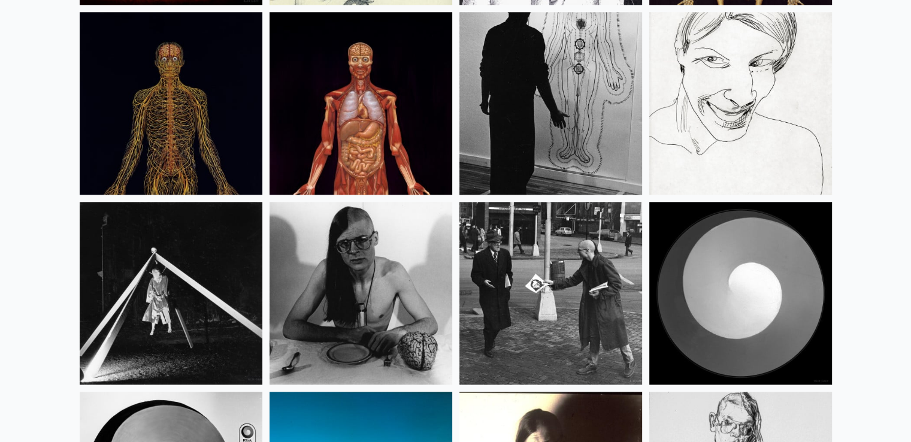
click at [781, 316] on img at bounding box center [740, 293] width 183 height 183
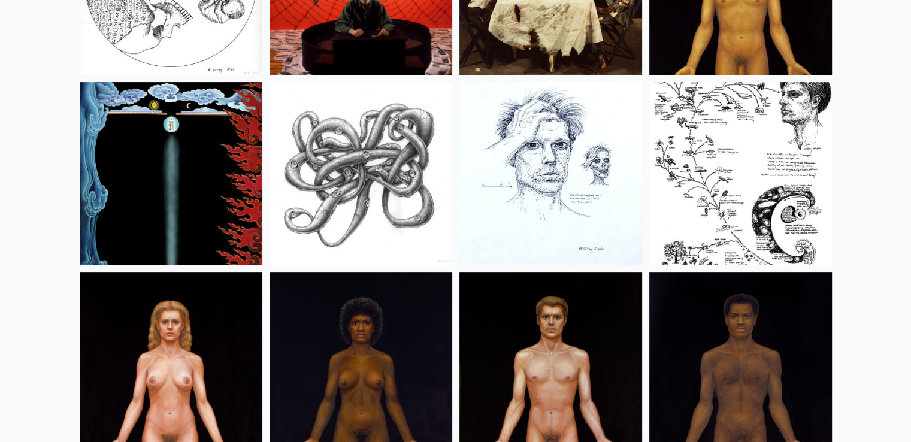
scroll to position [14095, 0]
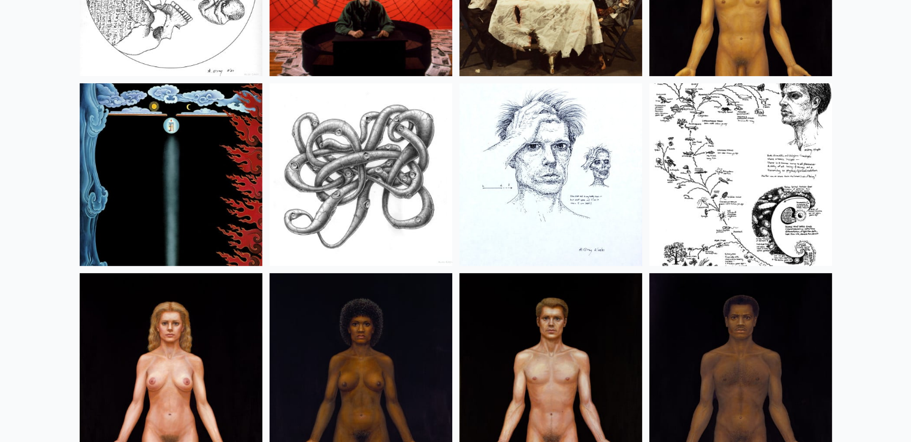
click at [774, 175] on img at bounding box center [740, 174] width 183 height 183
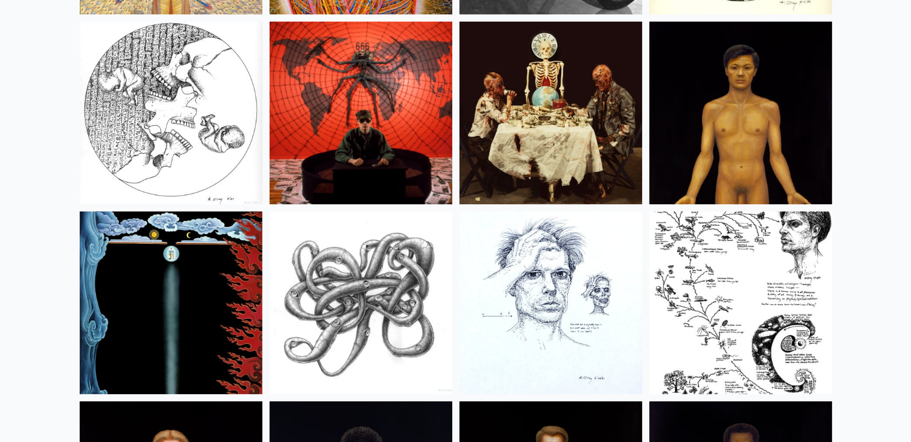
scroll to position [13965, 0]
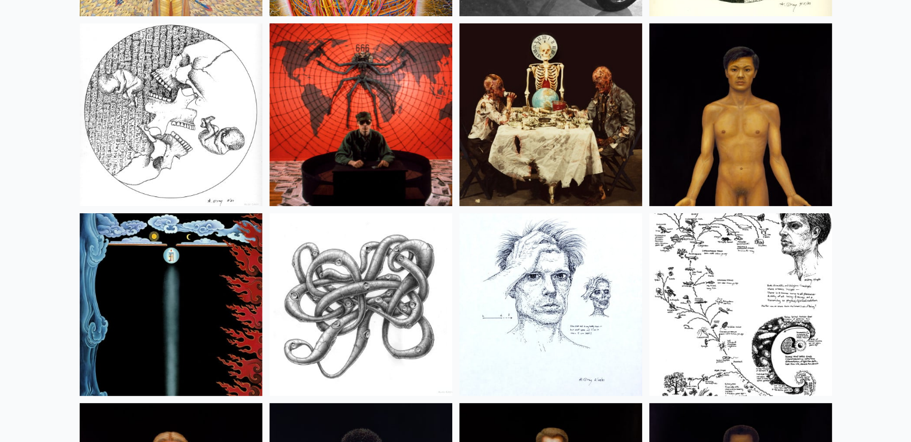
click at [195, 299] on img at bounding box center [171, 304] width 183 height 183
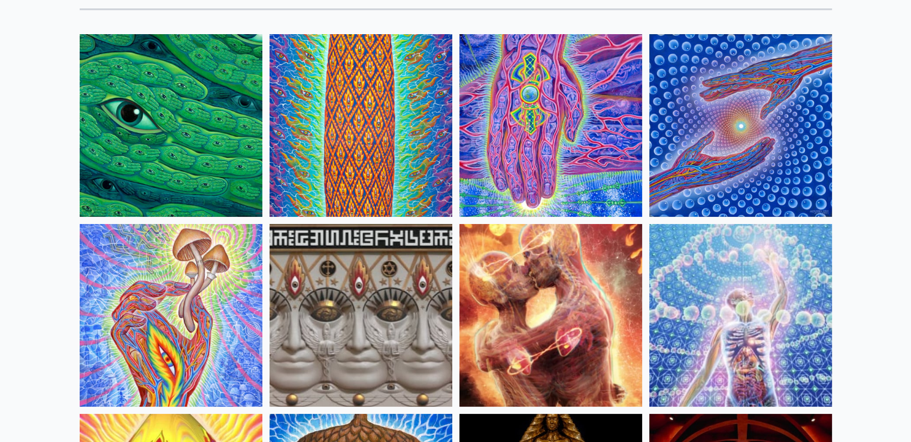
scroll to position [0, 0]
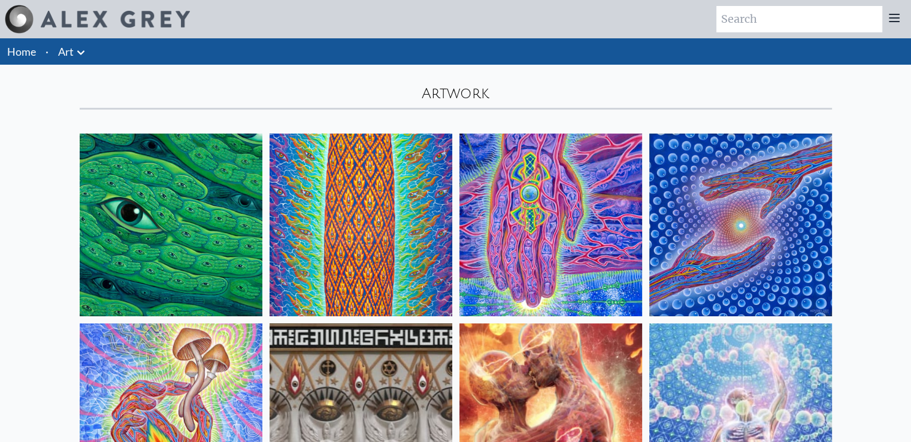
click at [19, 56] on link "Home" at bounding box center [21, 51] width 29 height 13
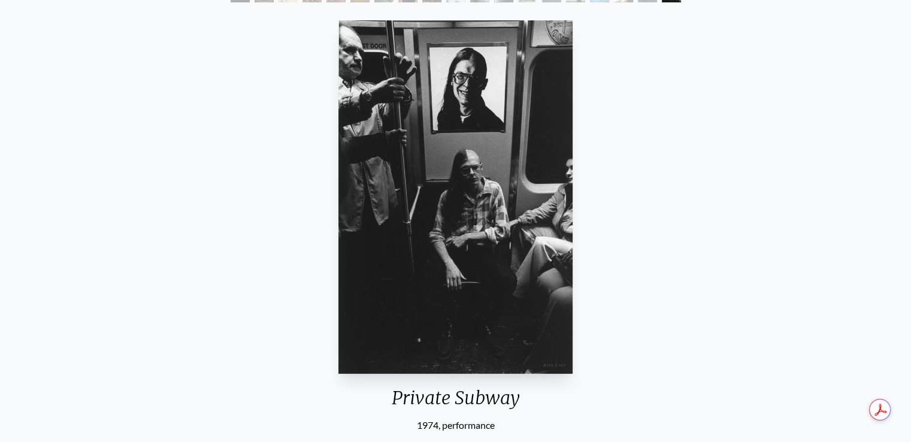
scroll to position [93, 0]
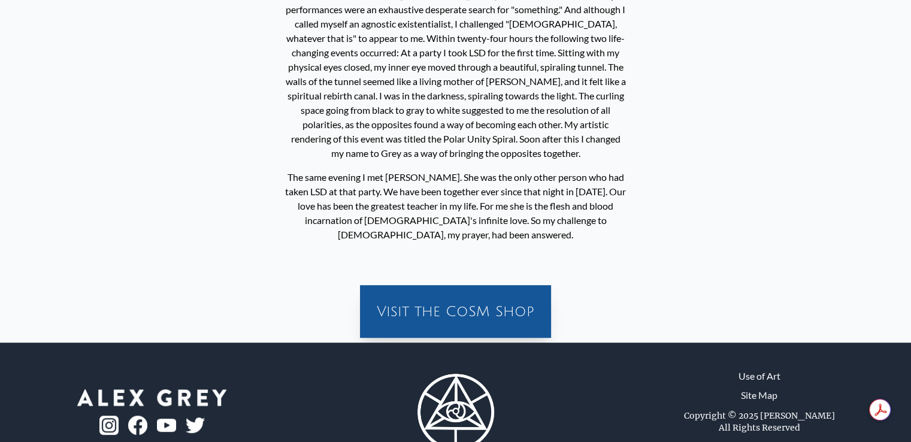
scroll to position [596, 0]
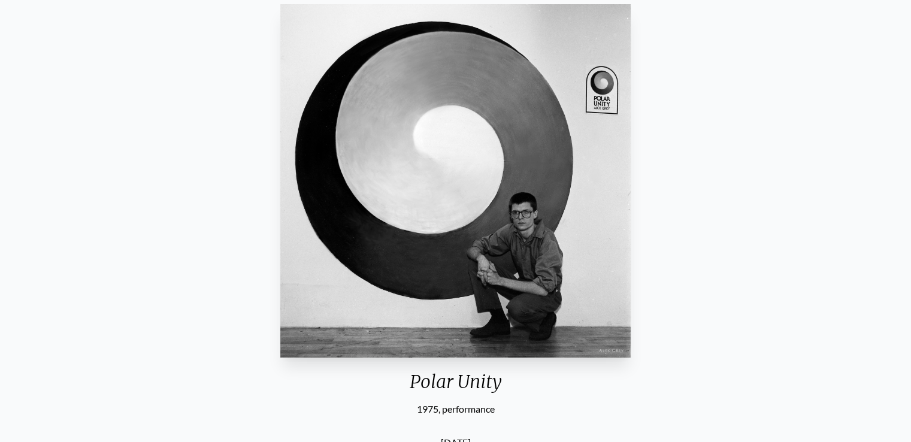
scroll to position [0, 0]
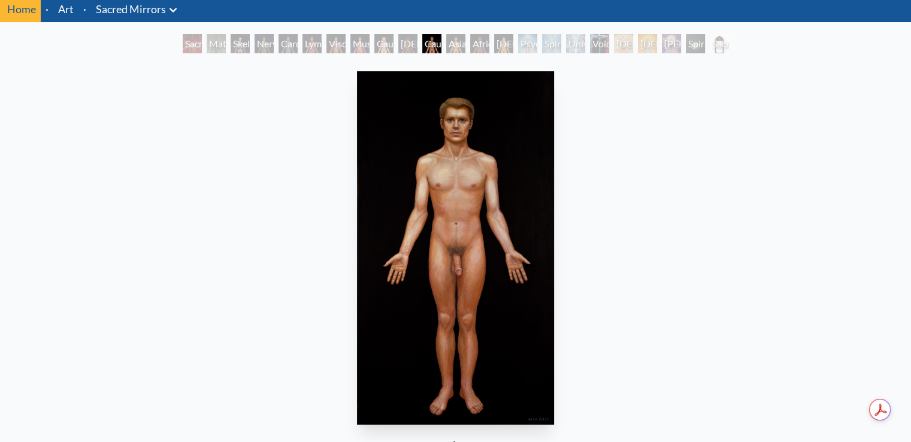
scroll to position [42, 0]
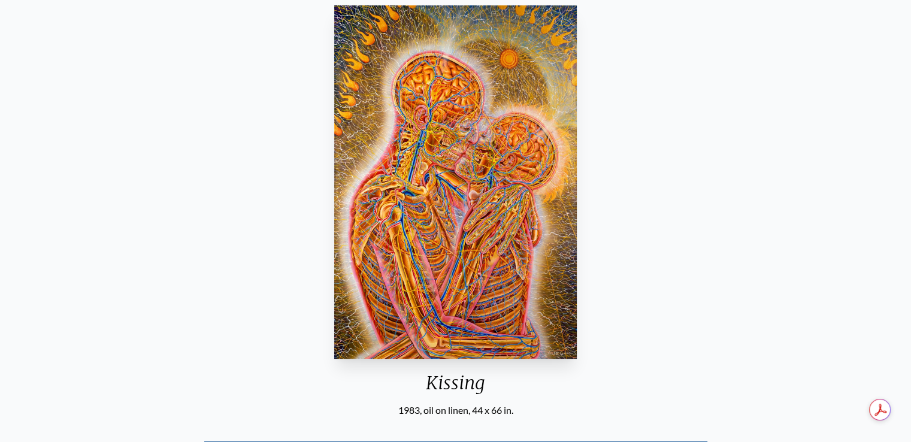
scroll to position [168, 0]
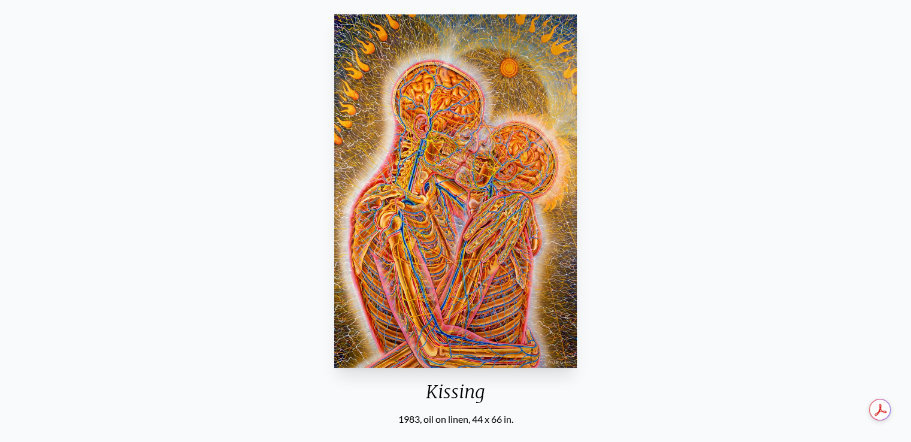
click at [184, 198] on div "Kissing 1983, oil on linen, 44 x 66 in. Visit the CoSM Shop Kissing - Poster" at bounding box center [455, 395] width 891 height 771
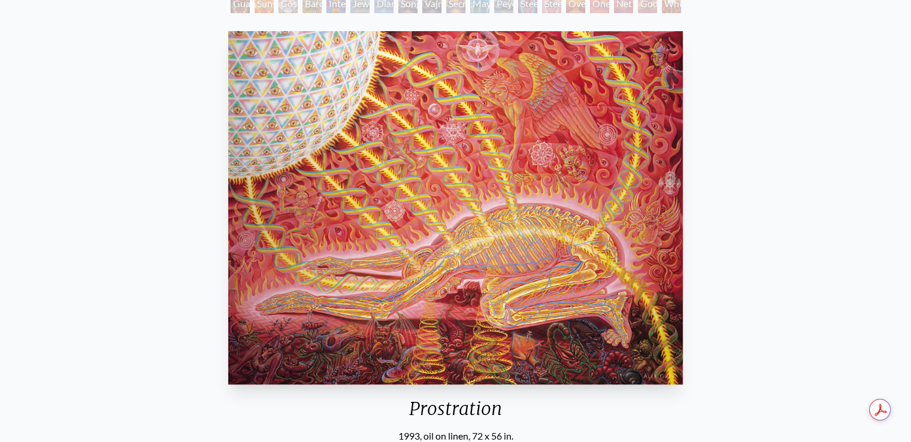
scroll to position [148, 0]
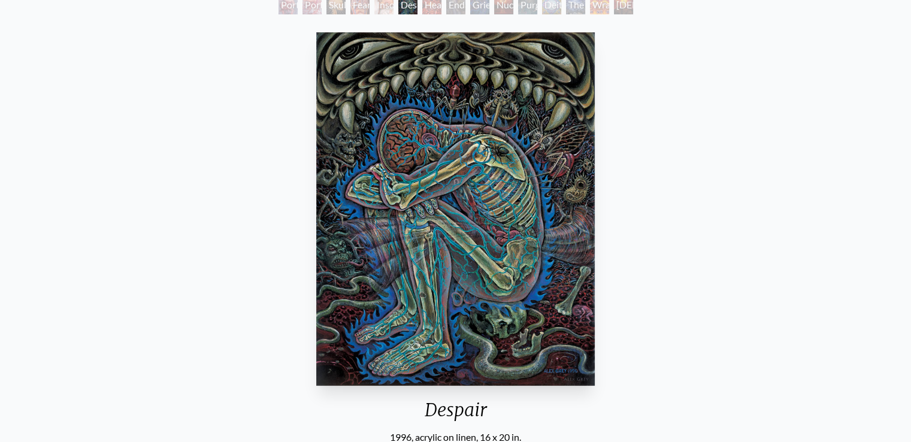
scroll to position [81, 0]
click at [251, 89] on div "Despair 1996, acrylic on linen, 16 x 20 in. Visit the CoSM Shop" at bounding box center [455, 279] width 891 height 503
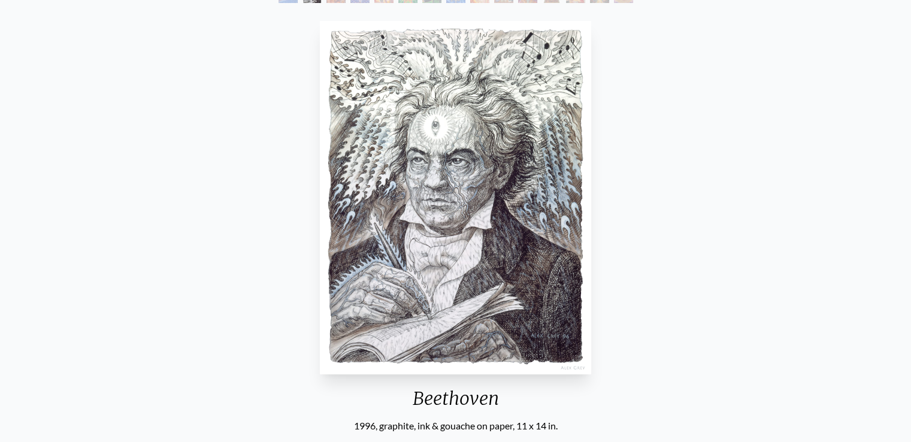
scroll to position [93, 0]
click at [208, 166] on div "Beethoven 1996, graphite, ink & gouache on paper, 11 x 14 in. Visit the CoSM Sh…" at bounding box center [455, 267] width 891 height 503
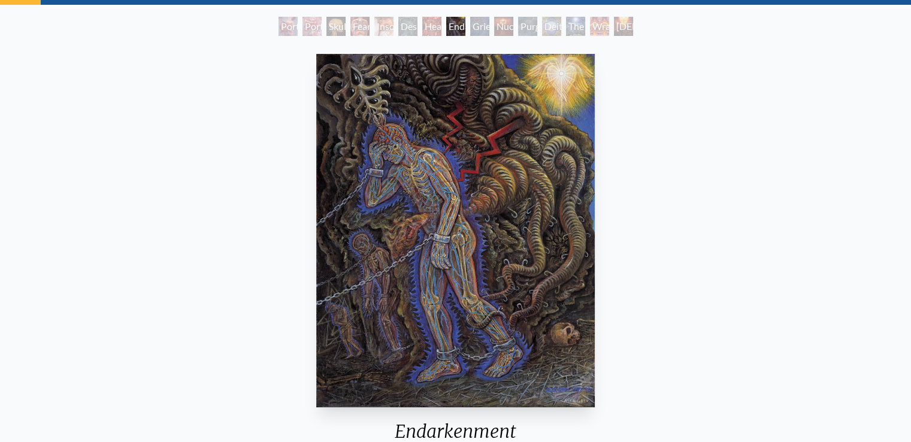
scroll to position [57, 0]
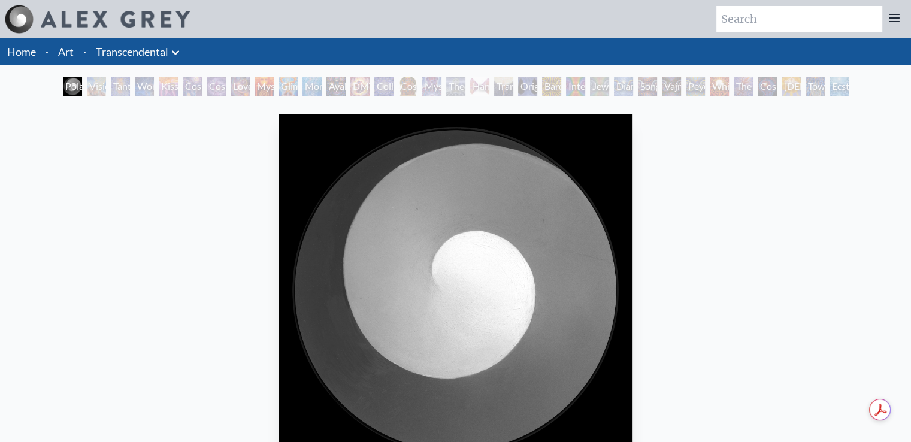
scroll to position [319, 0]
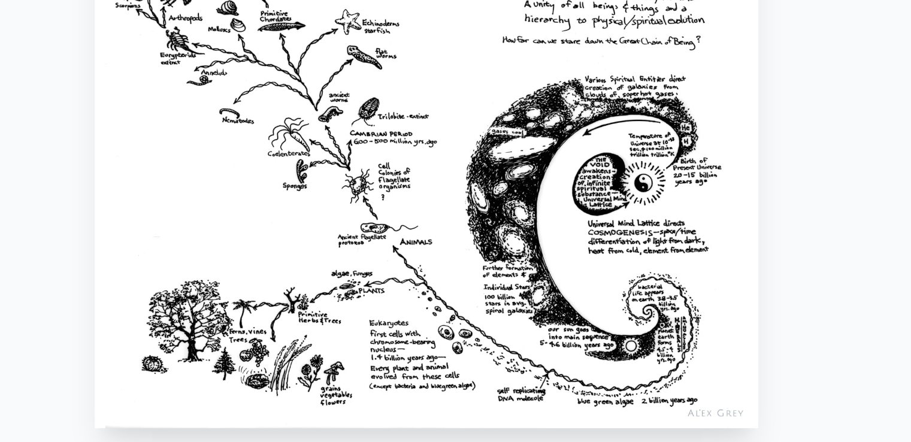
scroll to position [31, 0]
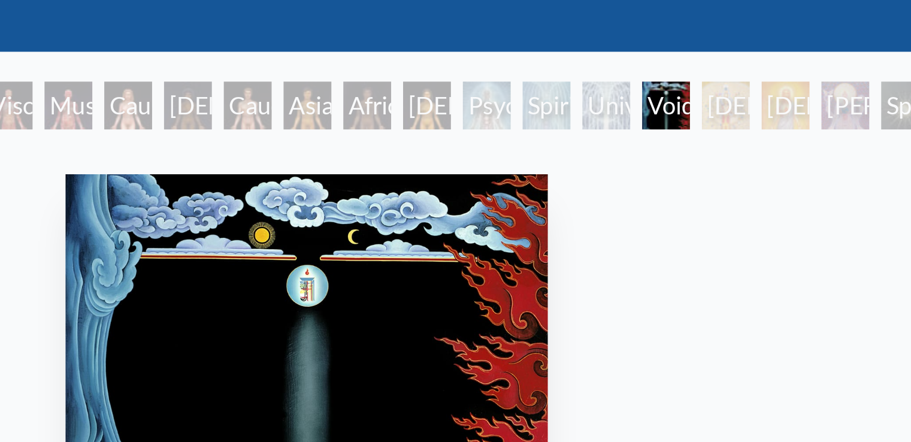
scroll to position [7, 0]
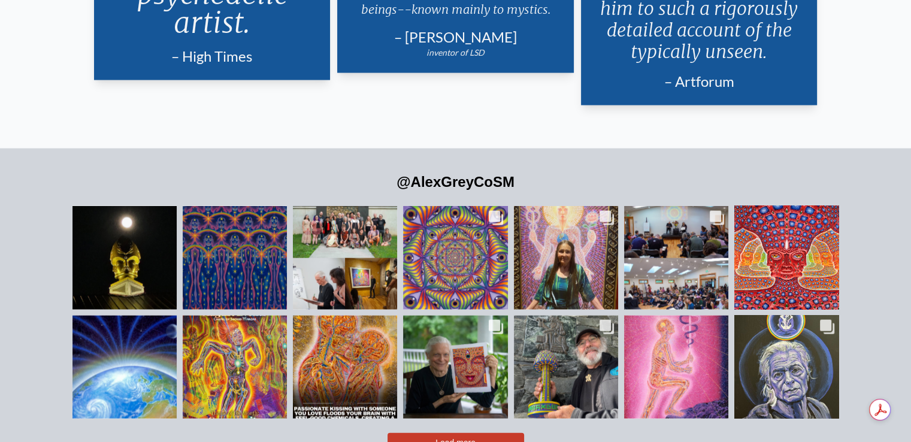
scroll to position [2573, 0]
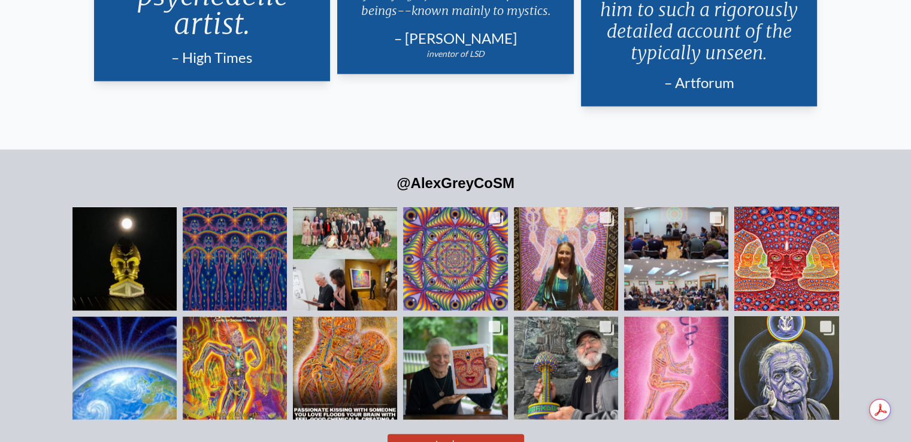
click at [486, 434] on button "Load more" at bounding box center [455, 443] width 137 height 19
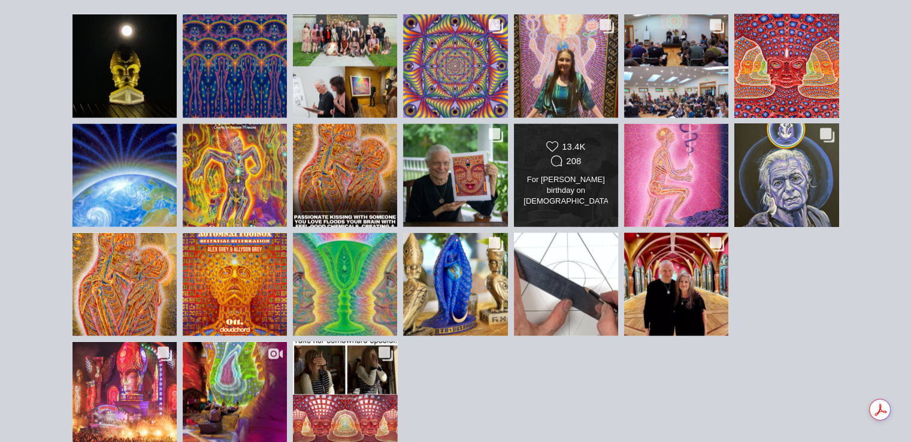
scroll to position [2768, 0]
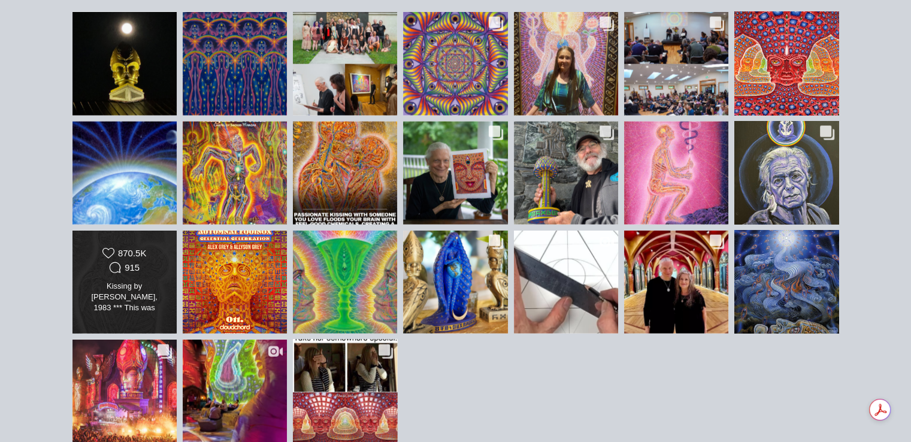
click at [149, 253] on div "Likes Count 870.5K Comments Count 915" at bounding box center [124, 261] width 84 height 29
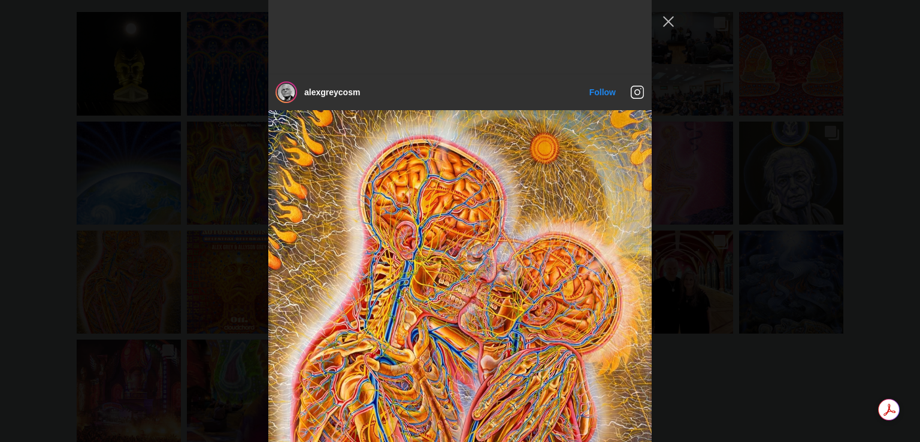
scroll to position [3156, 0]
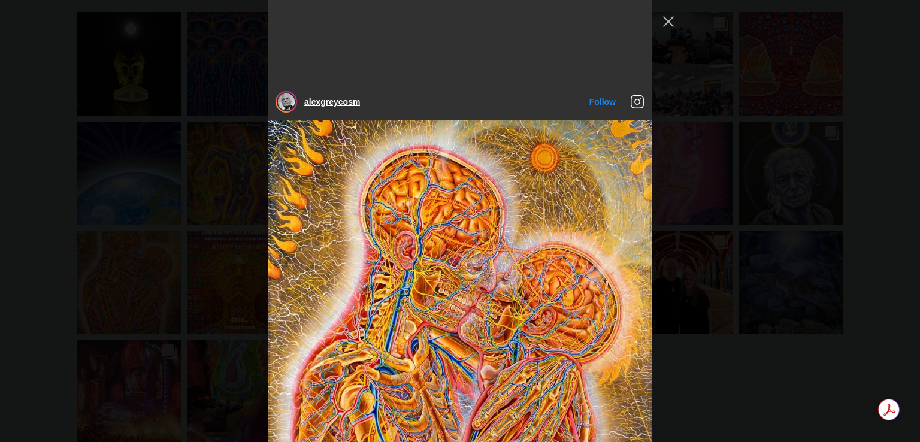
click at [340, 105] on link "alexgreycosm" at bounding box center [332, 102] width 56 height 10
click at [108, 89] on div "alexgreycosm Follow" at bounding box center [460, 221] width 920 height 442
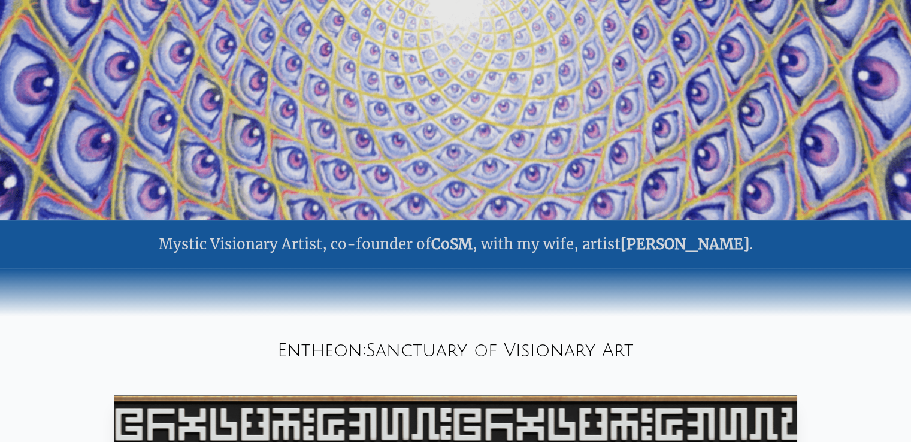
scroll to position [0, 0]
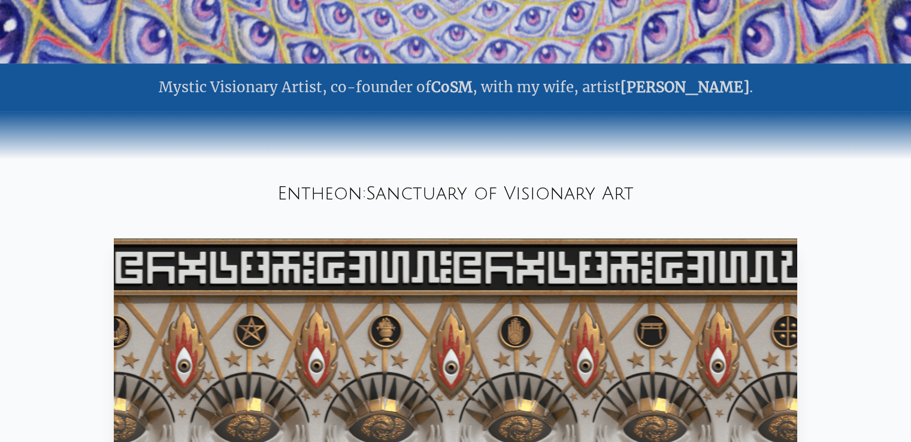
scroll to position [411, 0]
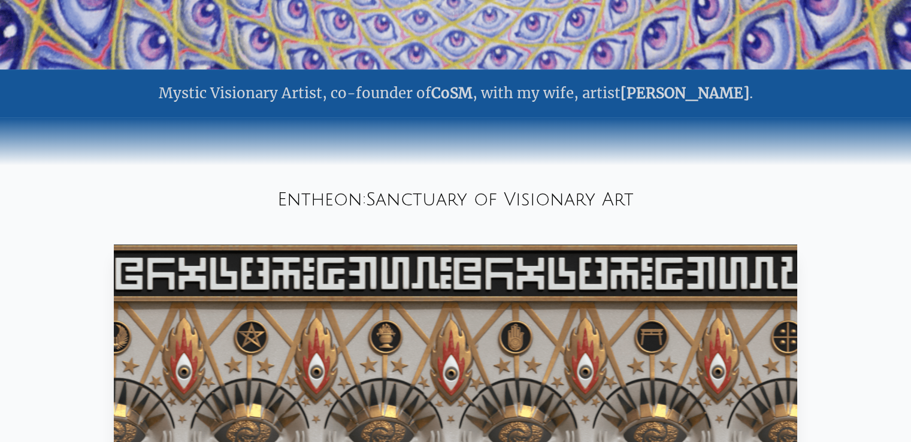
click at [319, 192] on div "Entheon: Sanctuary of Visionary Art" at bounding box center [455, 200] width 911 height 41
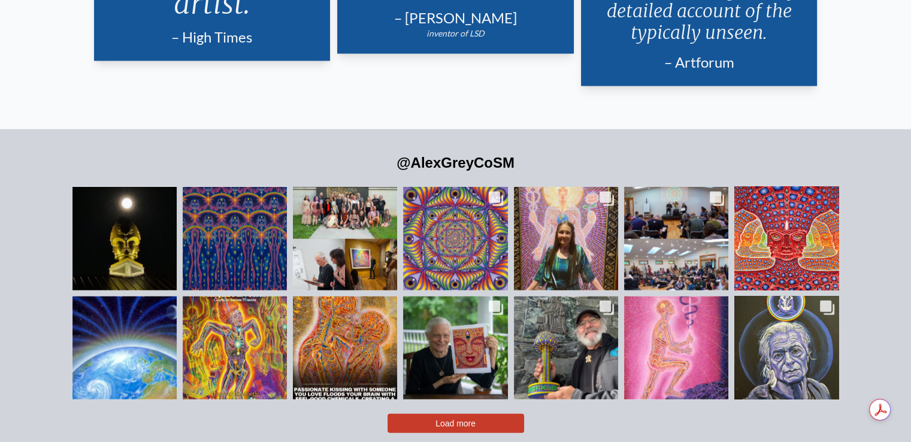
scroll to position [2726, 0]
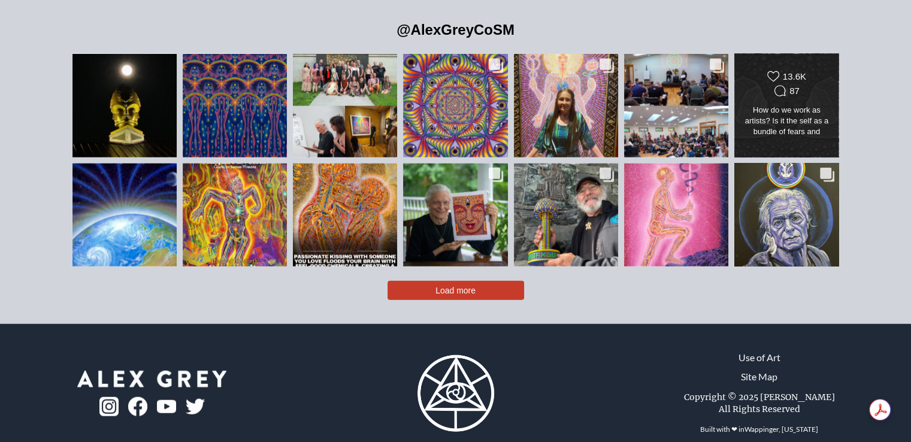
click at [800, 116] on div "How do we work as artists? Is it the self as a bundle of fears and upsets and p…" at bounding box center [786, 122] width 84 height 34
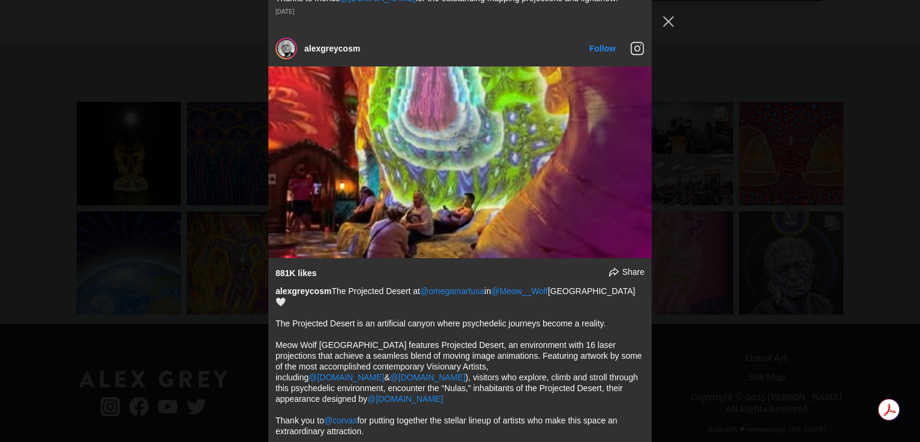
scroll to position [11707, 0]
click at [209, 262] on div "alexgreycosm Follow" at bounding box center [460, 221] width 920 height 442
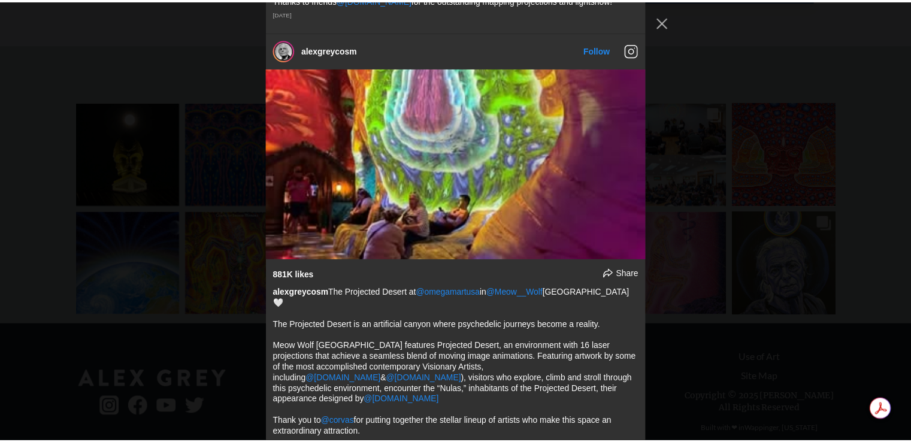
scroll to position [11205, 0]
